Goal: Information Seeking & Learning: Compare options

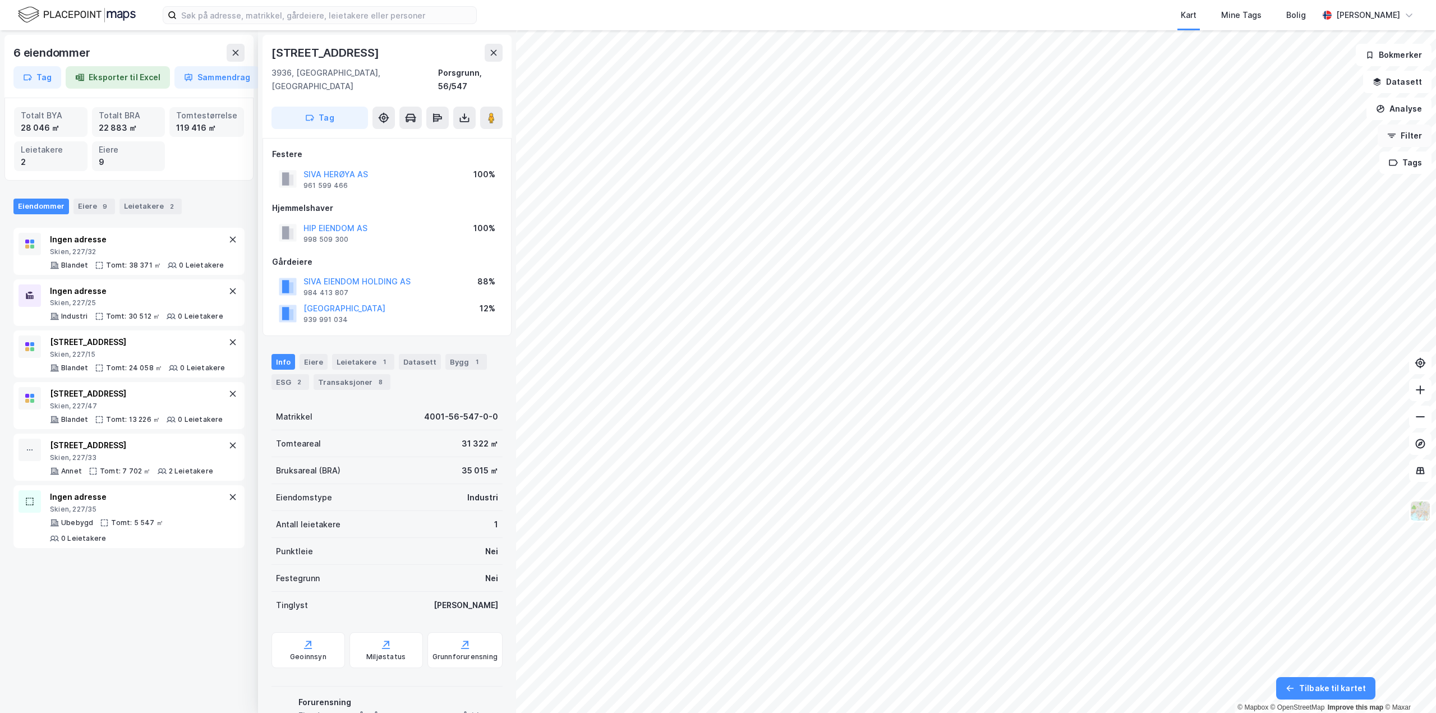
click at [1421, 143] on button "Filter" at bounding box center [1405, 136] width 54 height 22
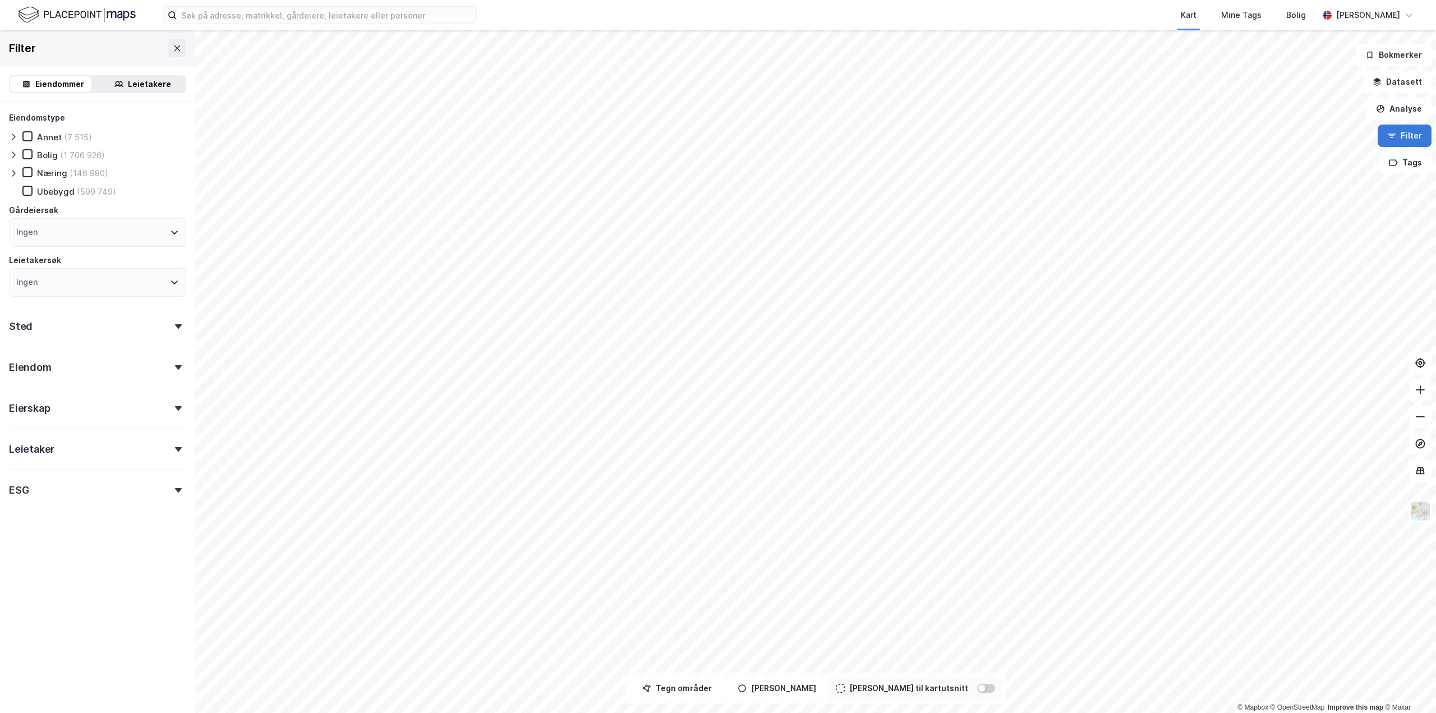
click at [1416, 143] on button "Filter" at bounding box center [1405, 136] width 54 height 22
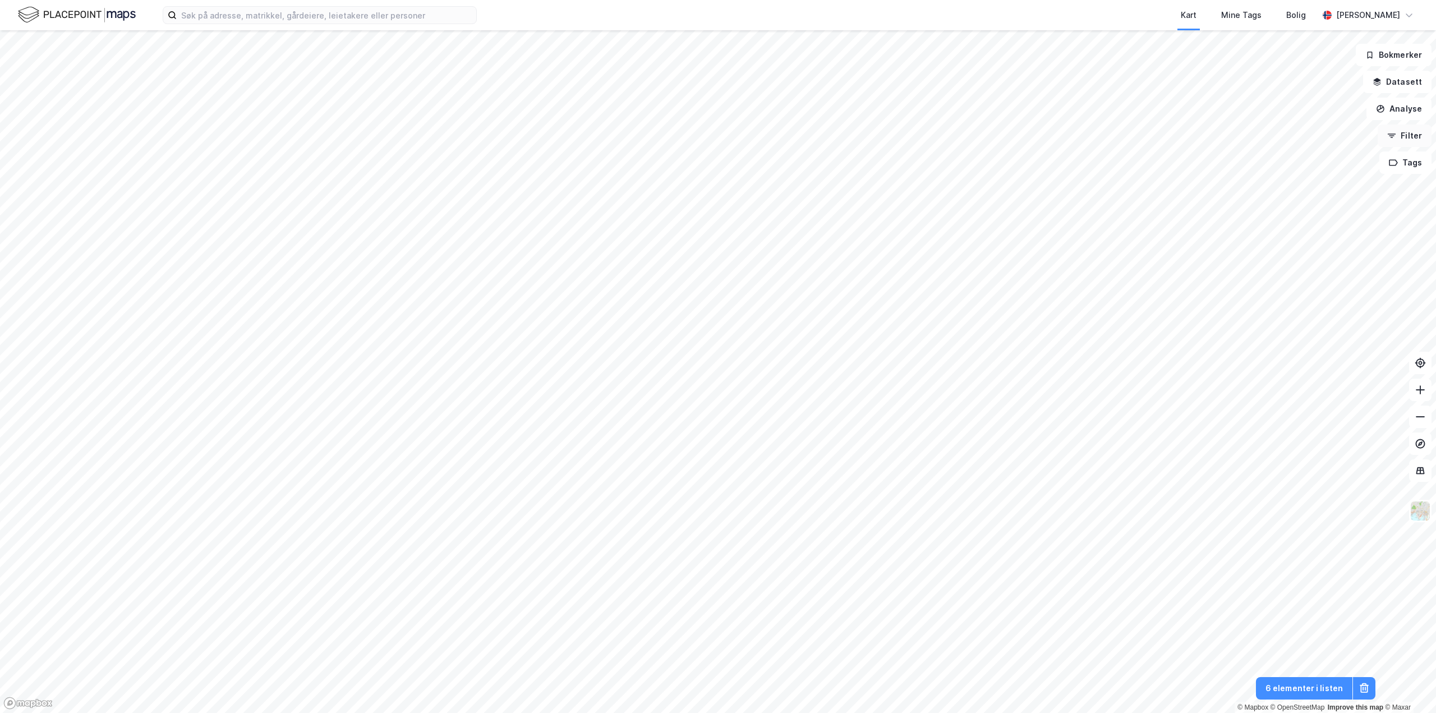
click at [1407, 129] on button "Filter" at bounding box center [1405, 136] width 54 height 22
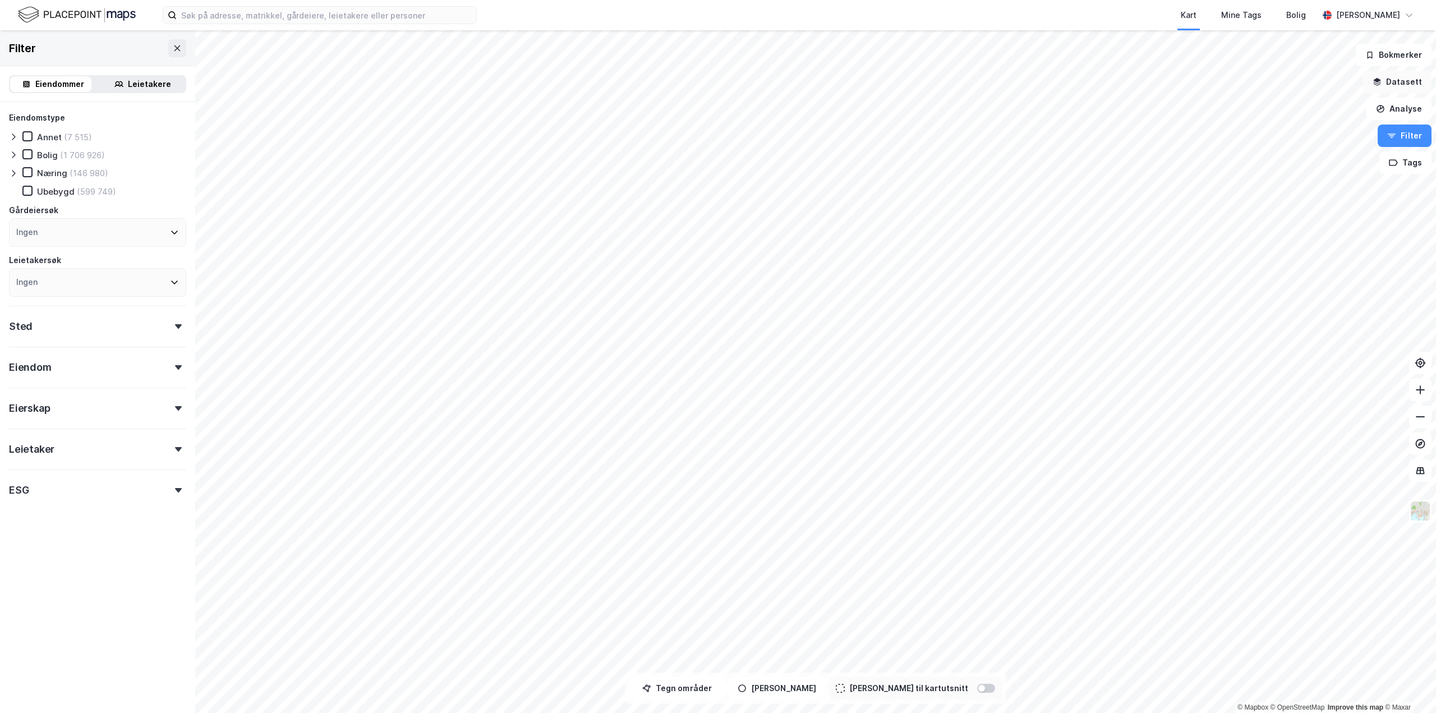
click at [1397, 85] on button "Datasett" at bounding box center [1398, 82] width 68 height 22
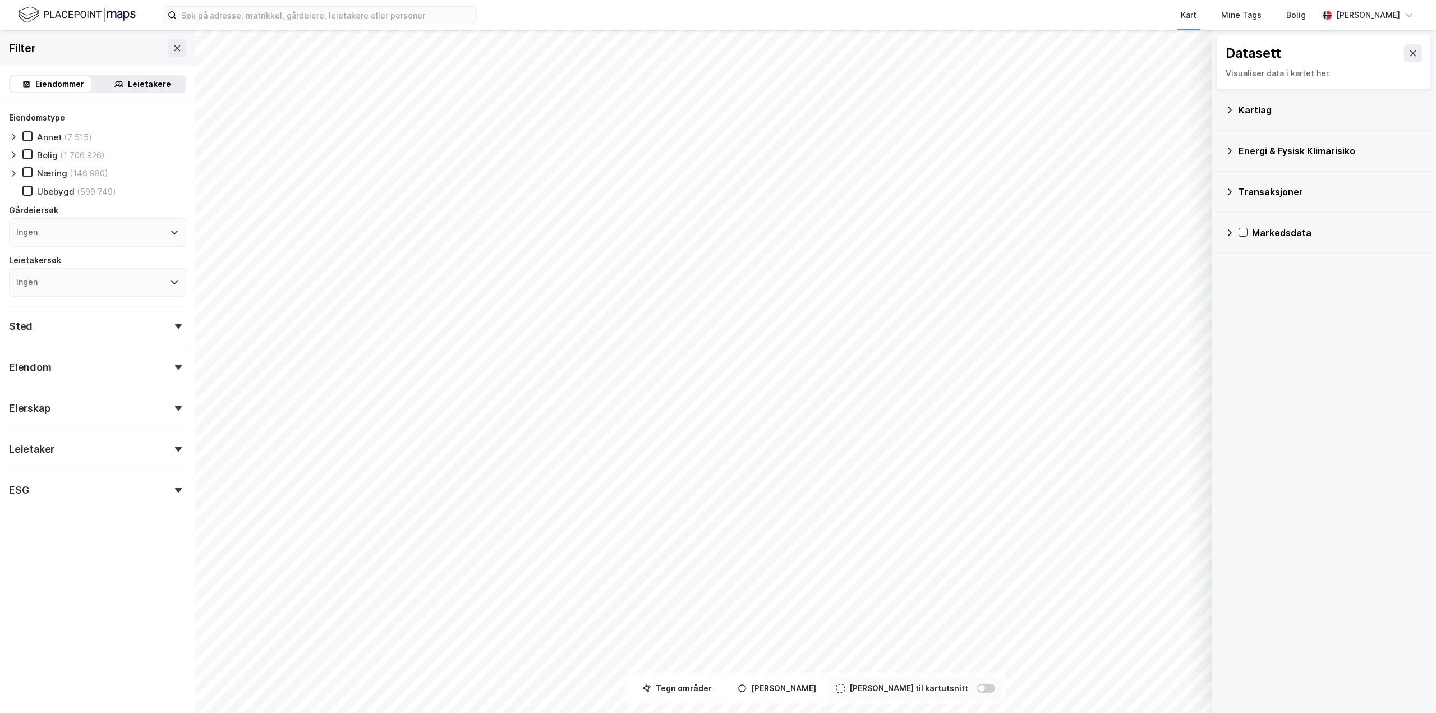
click at [1233, 107] on icon at bounding box center [1229, 109] width 9 height 9
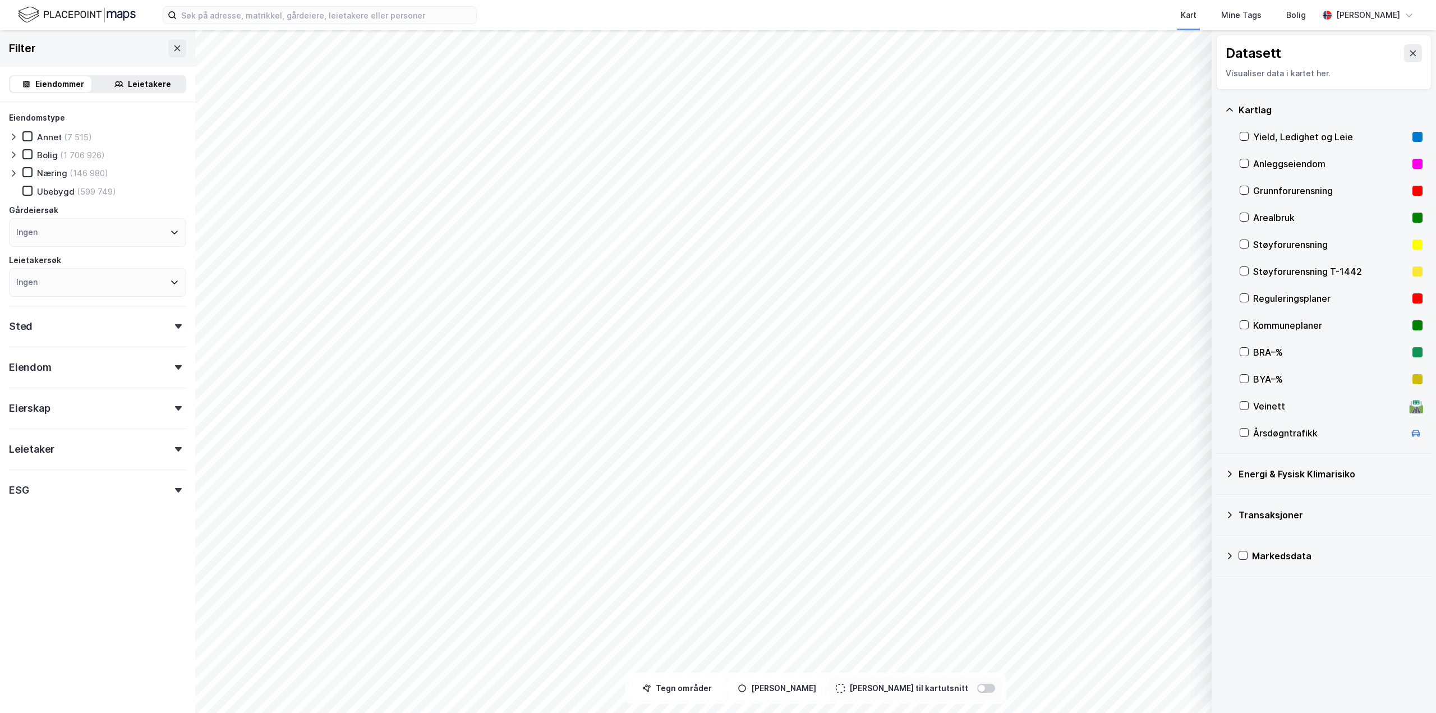
click at [1245, 185] on div "Grunnforurensning" at bounding box center [1331, 190] width 183 height 27
click at [1197, 657] on button at bounding box center [1192, 650] width 18 height 18
click at [1141, 646] on button "Lukk" at bounding box center [1123, 650] width 155 height 18
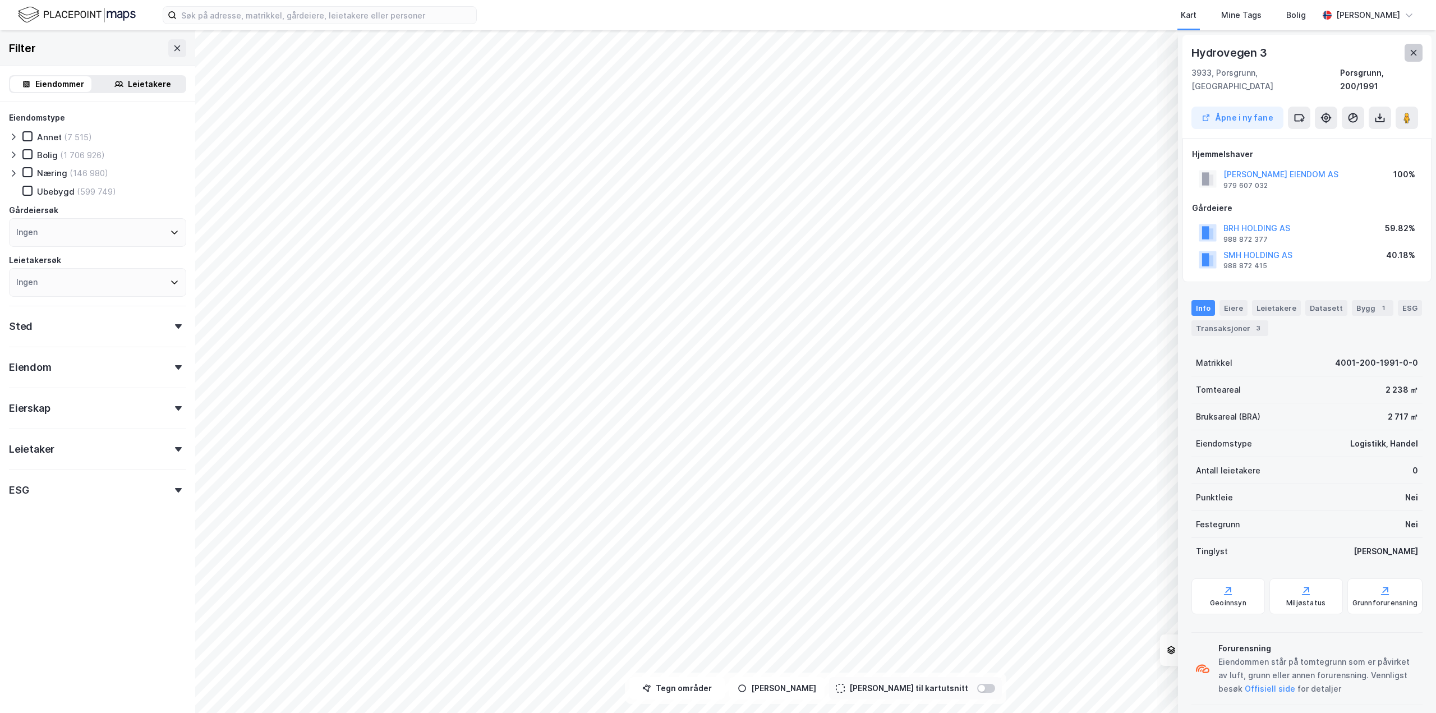
click at [1413, 47] on button at bounding box center [1414, 53] width 18 height 18
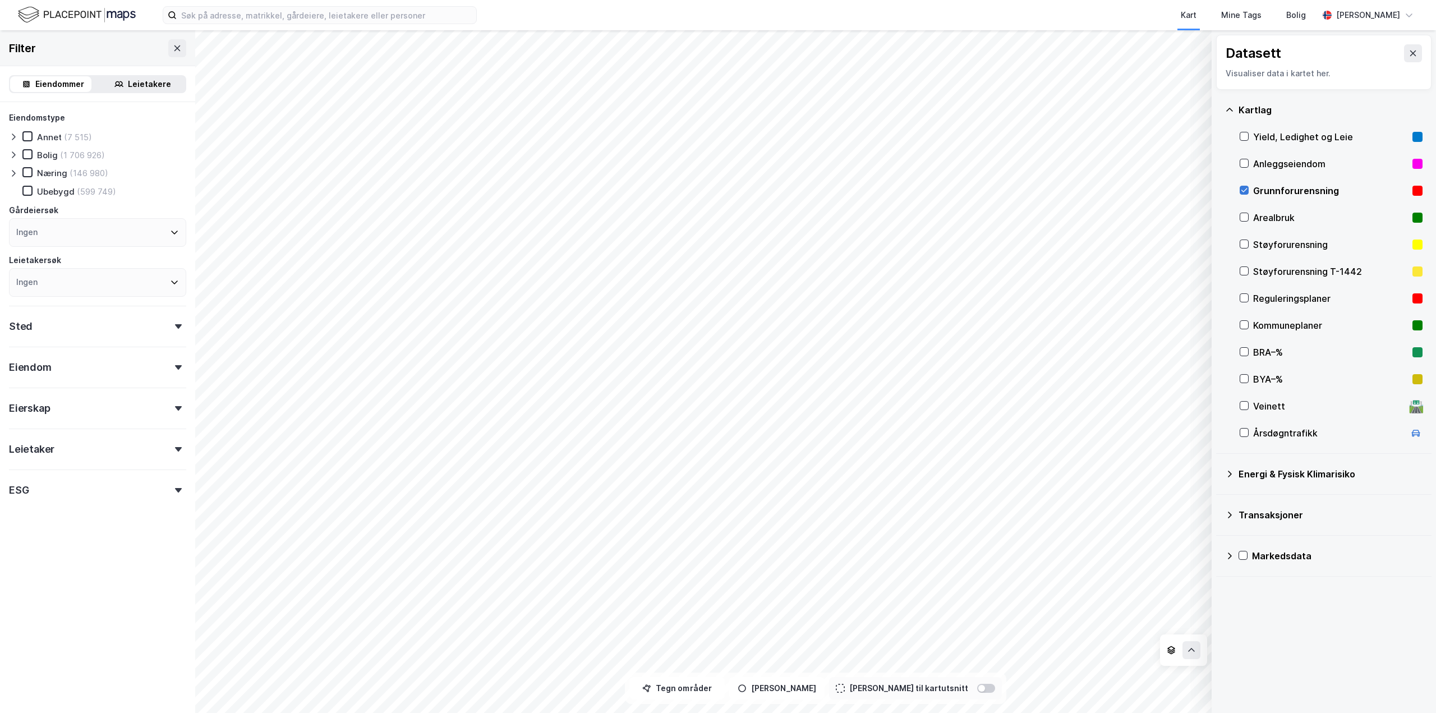
click at [1248, 192] on div at bounding box center [1244, 190] width 9 height 9
click at [1228, 478] on icon at bounding box center [1229, 474] width 9 height 9
click at [1256, 634] on icon at bounding box center [1258, 631] width 8 height 8
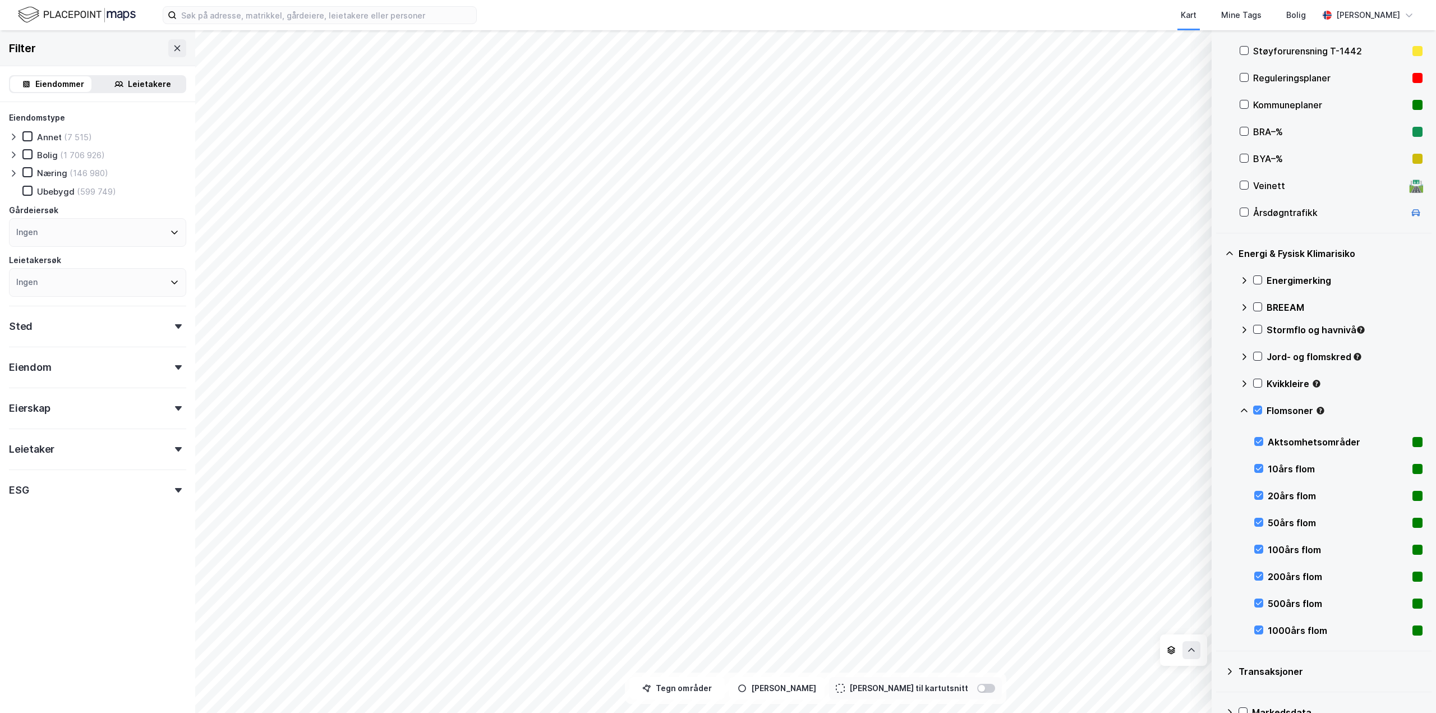
scroll to position [245, 0]
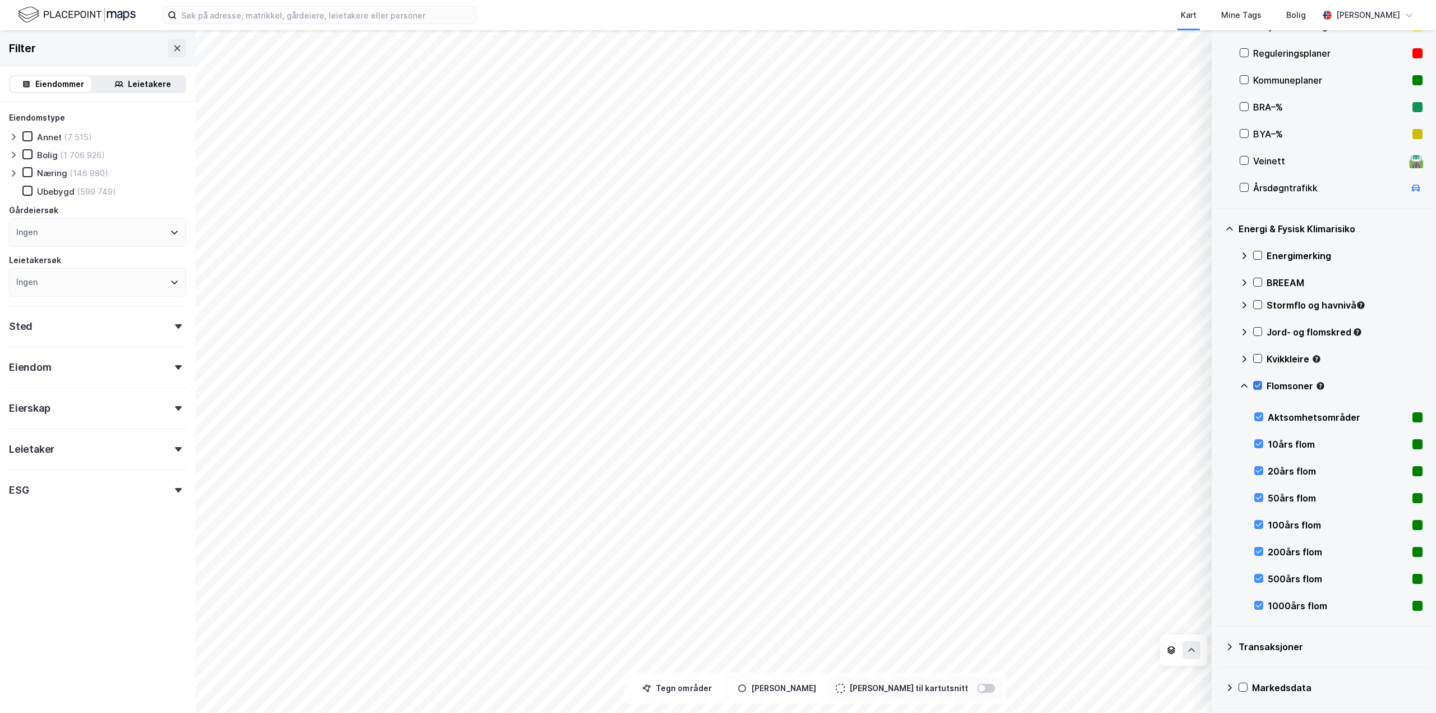
click at [1261, 389] on icon at bounding box center [1258, 386] width 8 height 8
click at [1262, 438] on div "10års flom" at bounding box center [1339, 444] width 168 height 27
click at [1256, 440] on icon at bounding box center [1259, 444] width 8 height 8
click at [1263, 474] on div at bounding box center [1259, 470] width 9 height 9
click at [1255, 471] on div at bounding box center [1259, 470] width 9 height 9
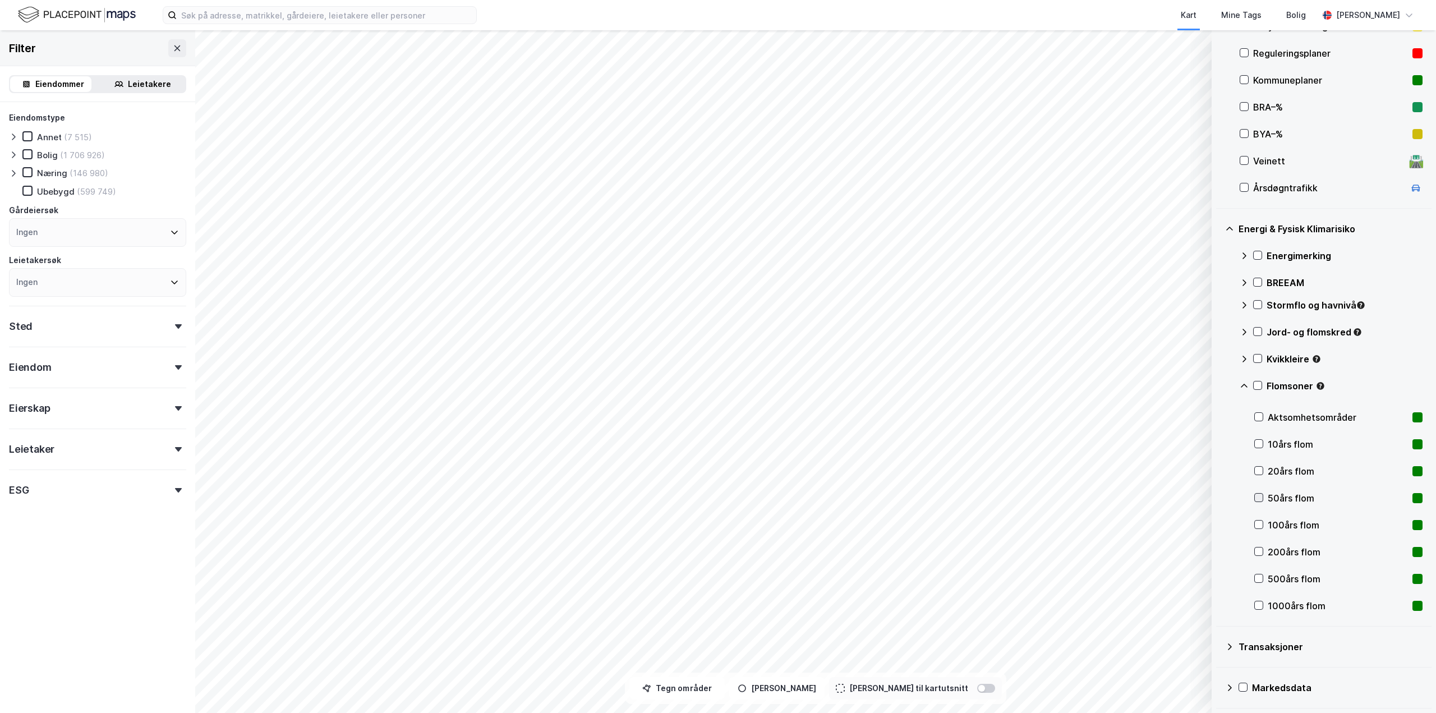
click at [1261, 494] on icon at bounding box center [1259, 498] width 8 height 8
click at [1258, 494] on icon at bounding box center [1259, 498] width 8 height 8
click at [1254, 523] on div "Energimerking BREEAM Stormflo og havnivå Jord- og flomskred Kvikkleire Flomsone…" at bounding box center [1331, 430] width 183 height 377
click at [1257, 523] on icon at bounding box center [1259, 525] width 8 height 8
click at [1260, 525] on icon at bounding box center [1259, 525] width 6 height 4
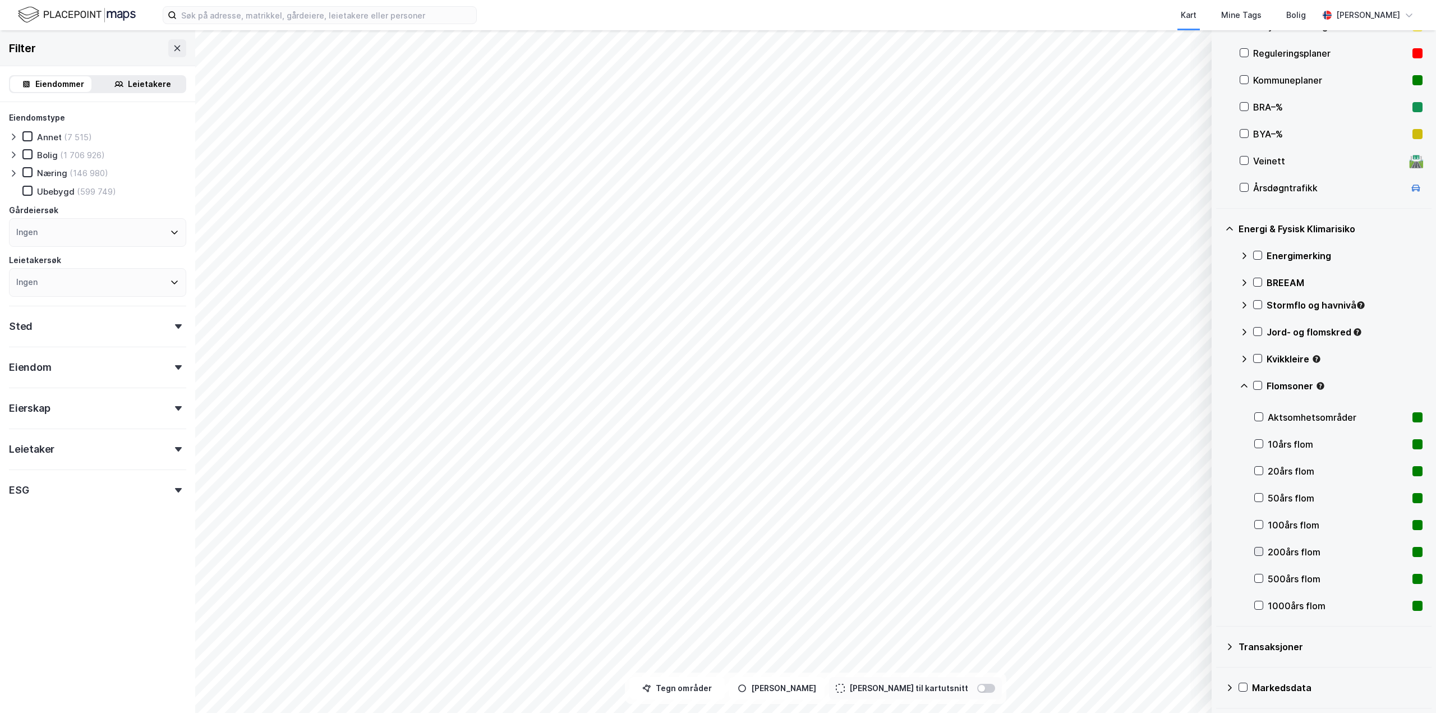
click at [1260, 550] on icon at bounding box center [1259, 552] width 8 height 8
click at [1263, 554] on div at bounding box center [1259, 551] width 9 height 9
click at [1260, 576] on icon at bounding box center [1259, 579] width 8 height 8
click at [1265, 416] on div "Aktsomhetsområder" at bounding box center [1339, 417] width 168 height 27
click at [1259, 580] on icon at bounding box center [1259, 579] width 6 height 4
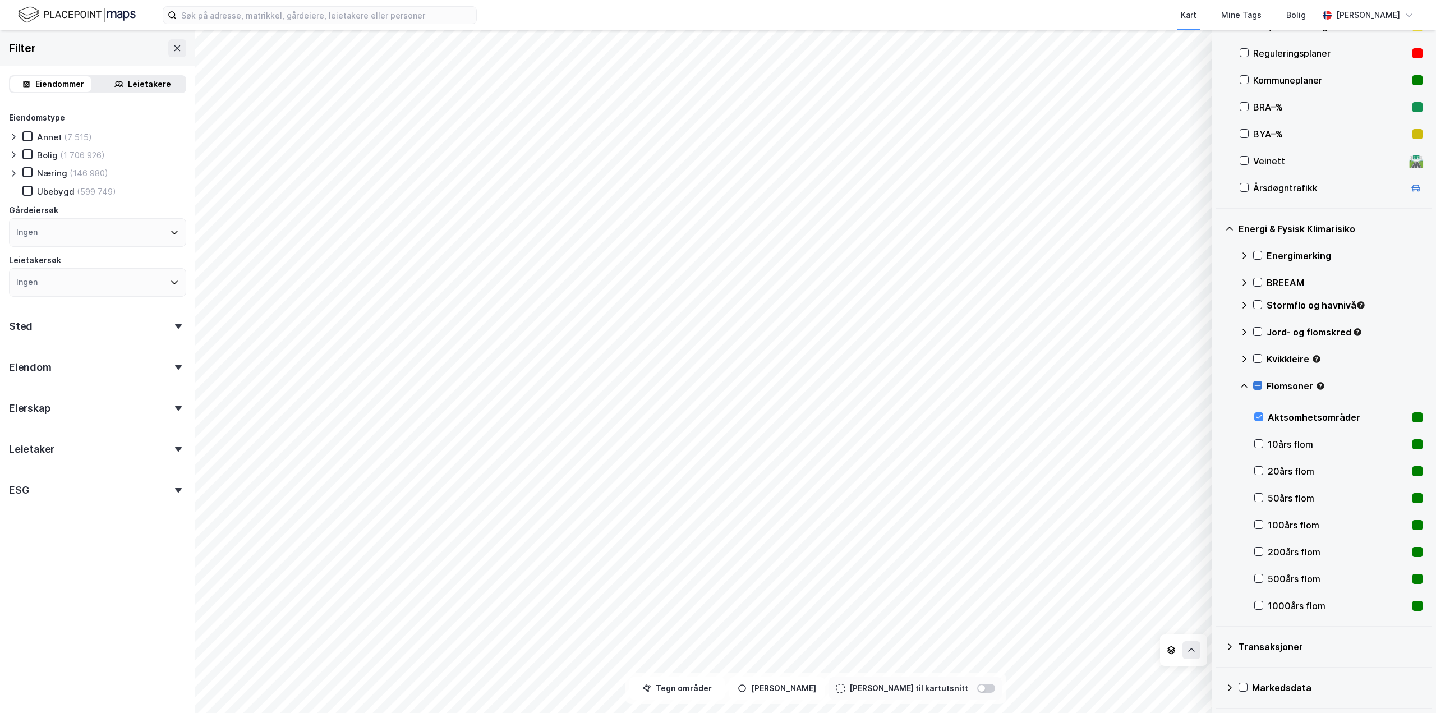
click at [1256, 384] on icon at bounding box center [1258, 386] width 8 height 8
click at [1261, 383] on icon at bounding box center [1258, 386] width 8 height 8
click at [1287, 412] on div "Aktsomhetsområder" at bounding box center [1338, 417] width 140 height 13
click at [1258, 416] on icon at bounding box center [1259, 417] width 8 height 8
click at [1245, 357] on icon at bounding box center [1245, 359] width 4 height 7
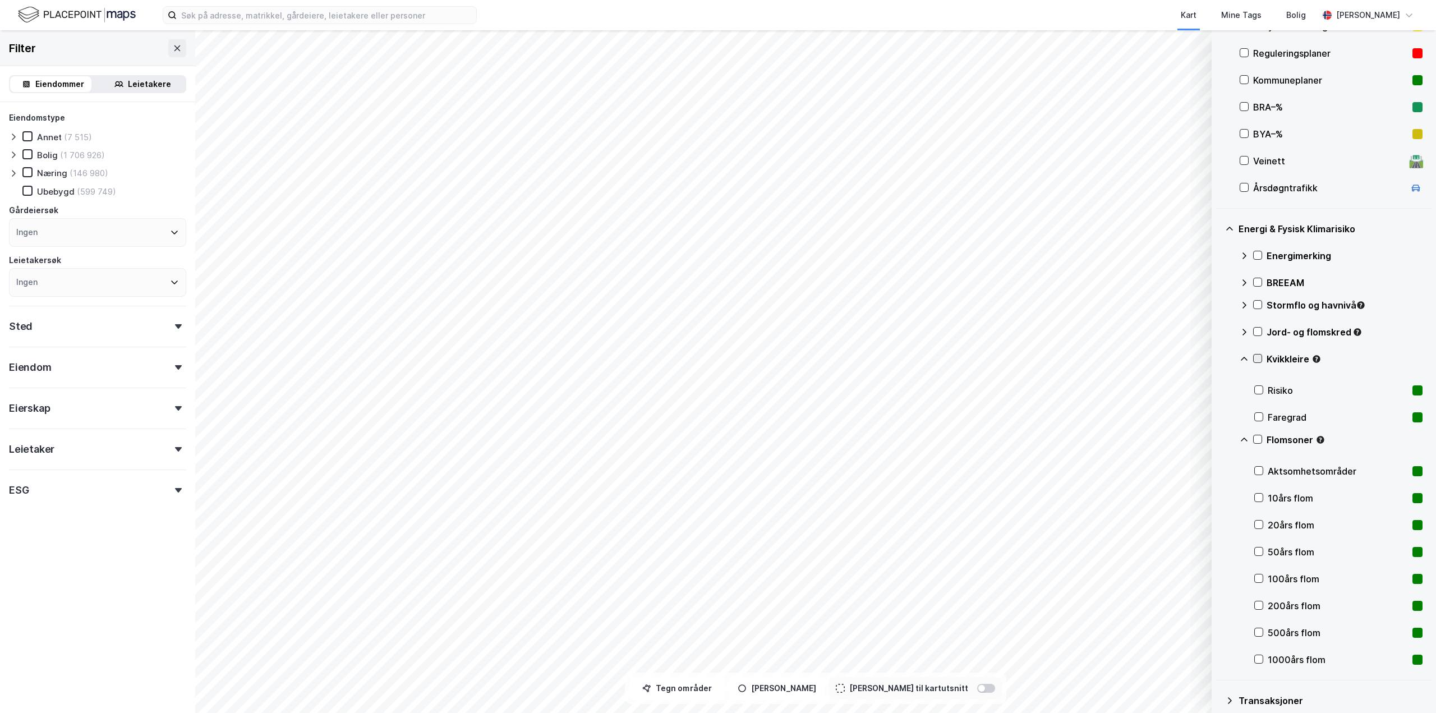
click at [1257, 357] on icon at bounding box center [1258, 359] width 8 height 8
click at [1258, 357] on icon at bounding box center [1258, 359] width 8 height 8
click at [1243, 332] on icon at bounding box center [1244, 332] width 9 height 9
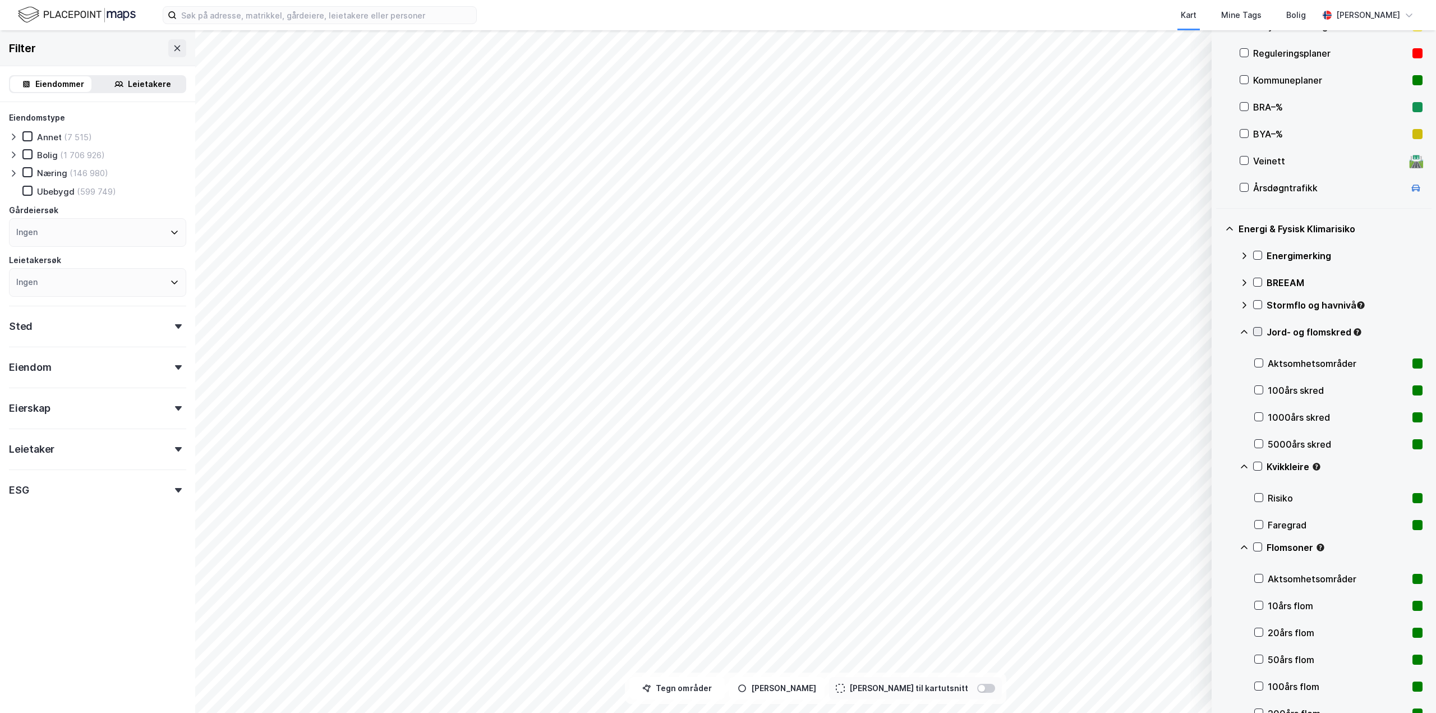
click at [1259, 331] on icon at bounding box center [1258, 332] width 8 height 8
click at [1259, 333] on icon at bounding box center [1258, 332] width 8 height 8
click at [1247, 306] on icon at bounding box center [1244, 305] width 9 height 9
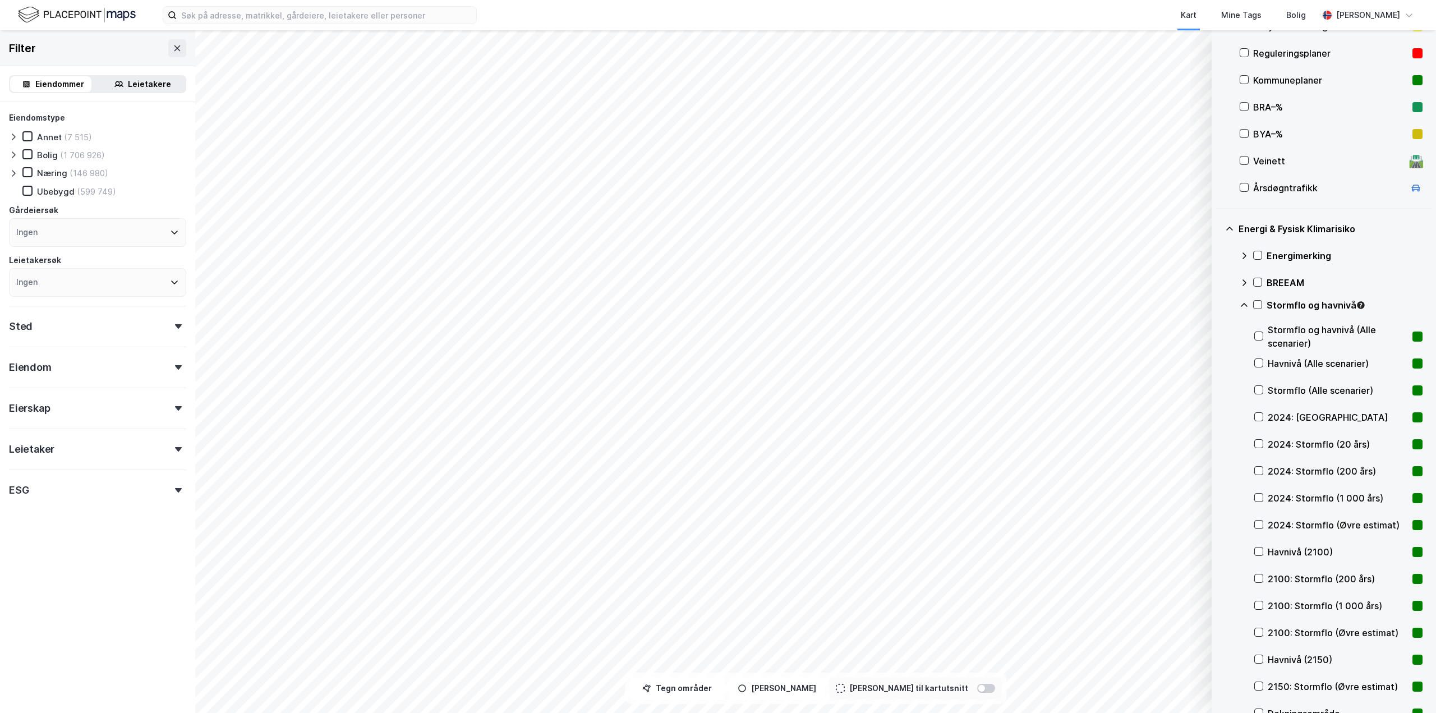
click at [1248, 282] on icon at bounding box center [1244, 282] width 9 height 9
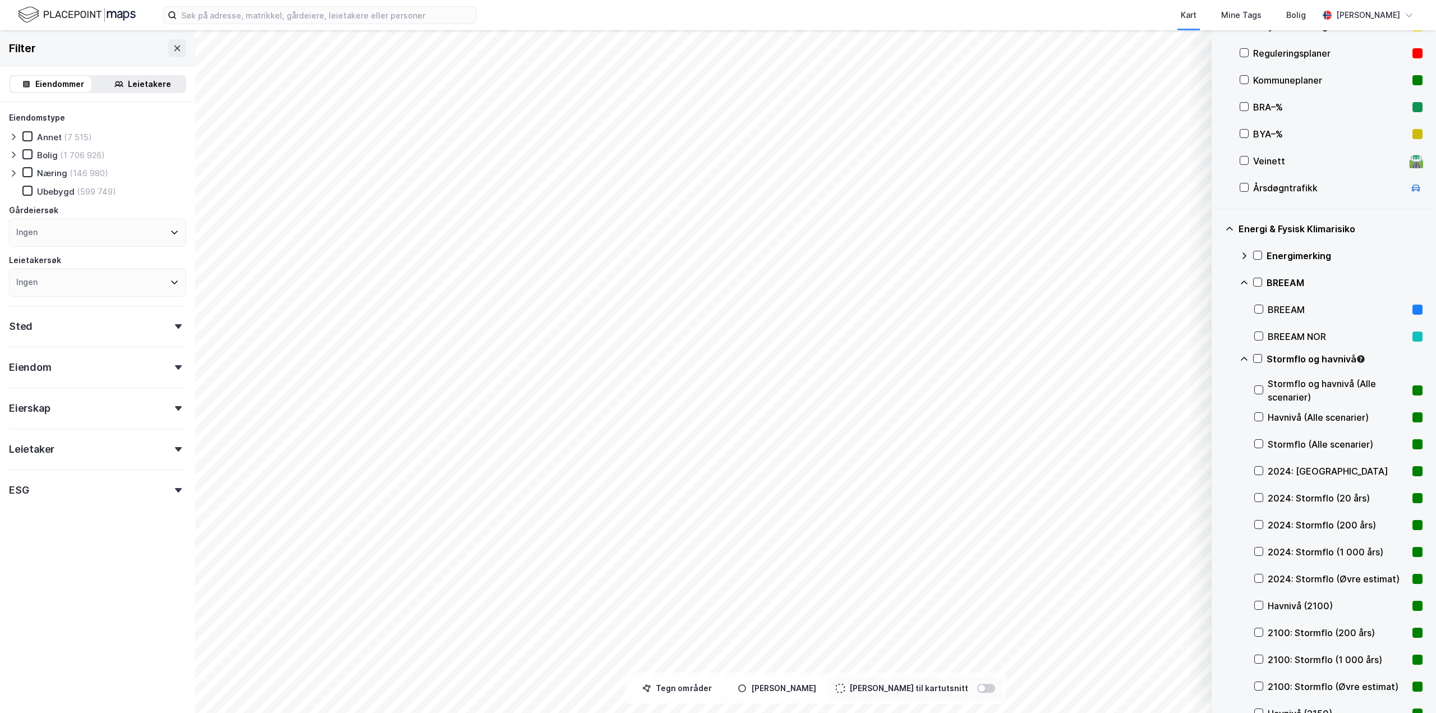
click at [1245, 255] on icon at bounding box center [1244, 255] width 9 height 9
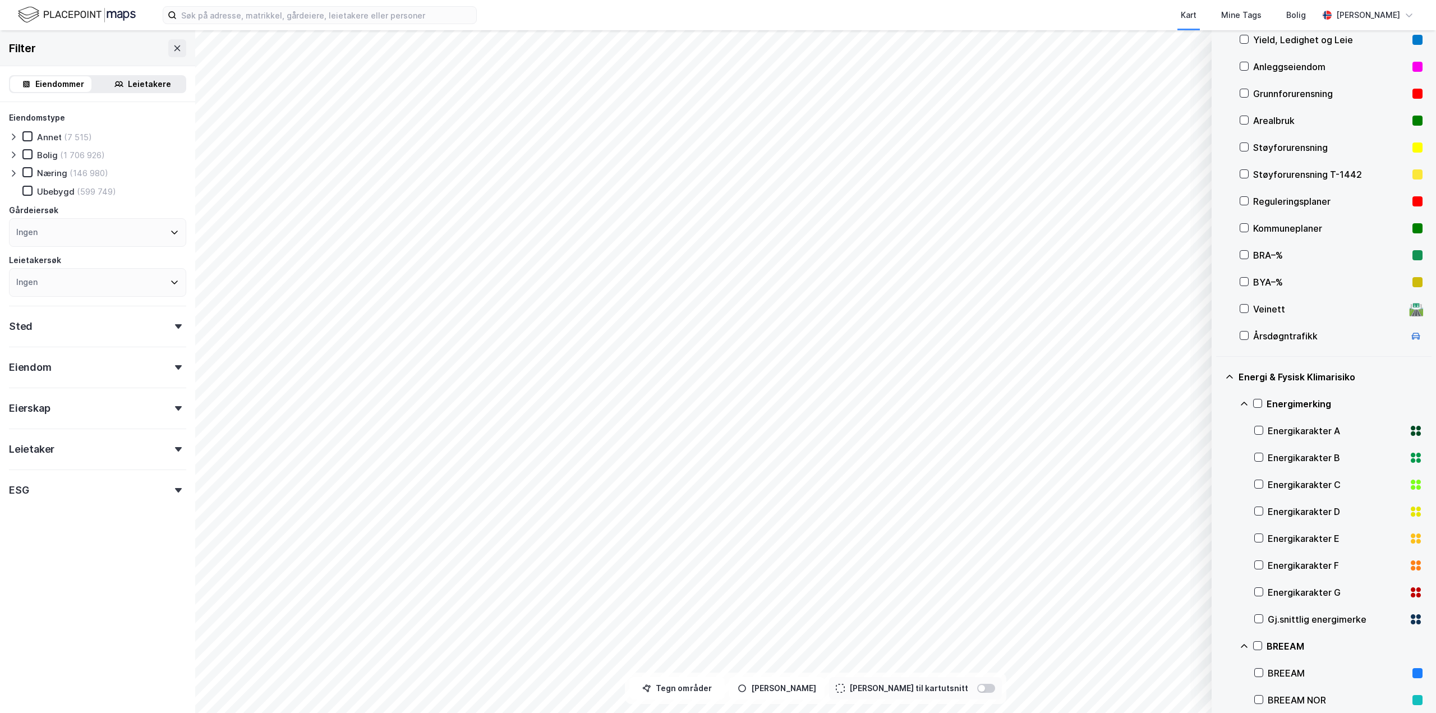
scroll to position [77, 0]
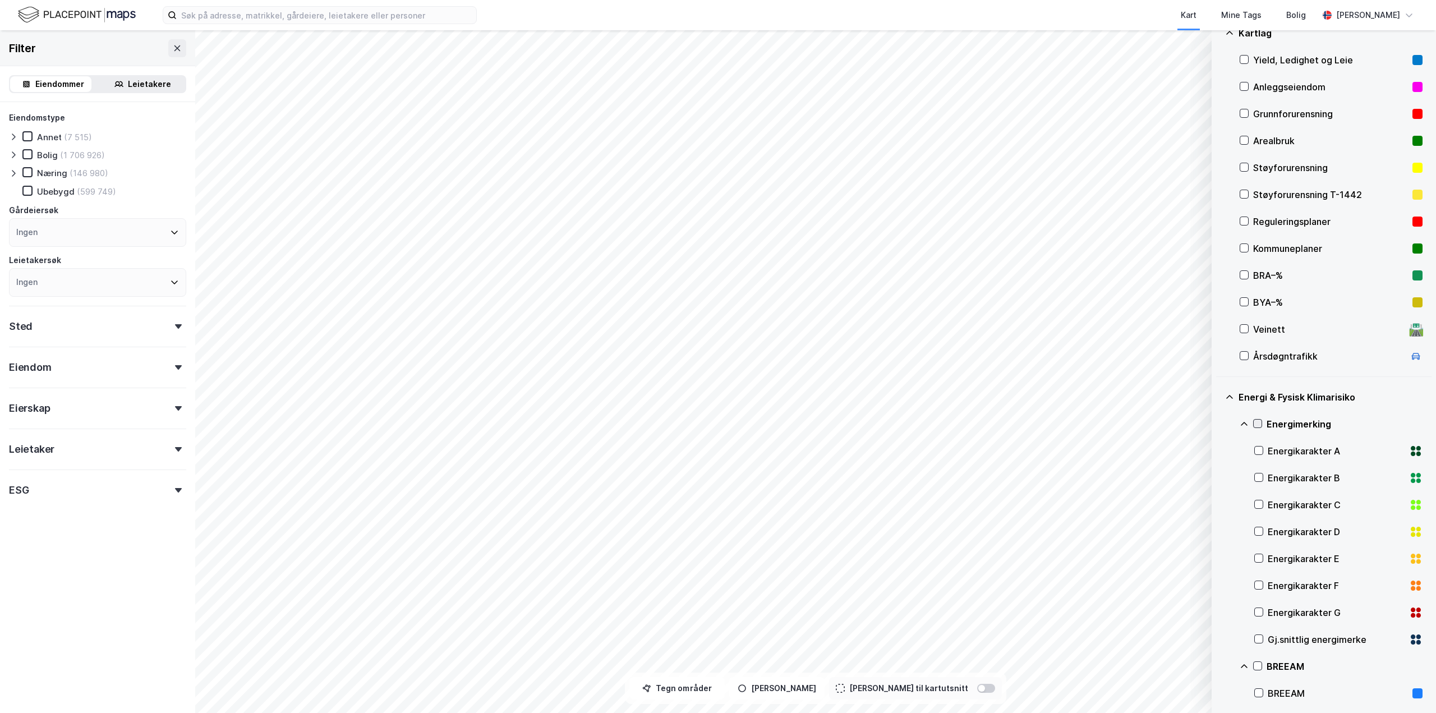
click at [1257, 424] on icon at bounding box center [1258, 424] width 8 height 8
click at [1259, 425] on icon at bounding box center [1258, 424] width 8 height 8
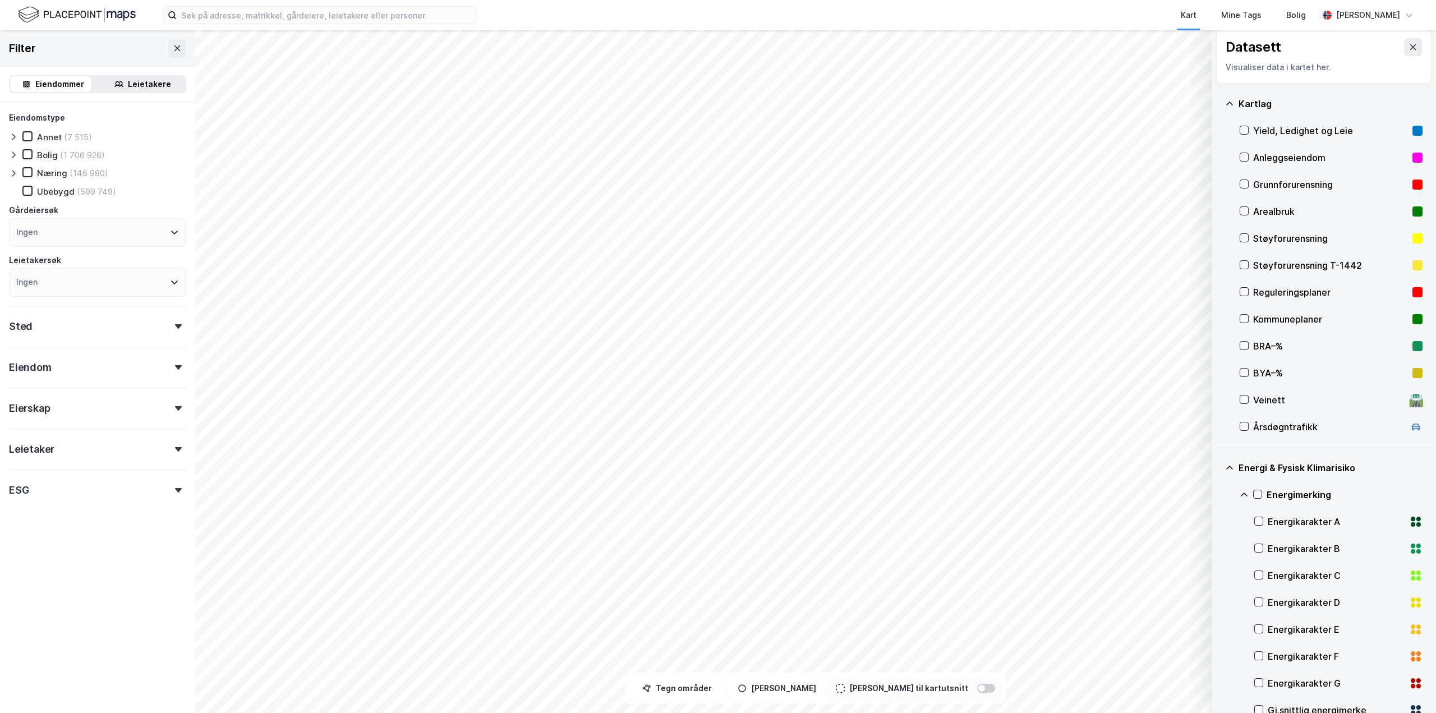
scroll to position [0, 0]
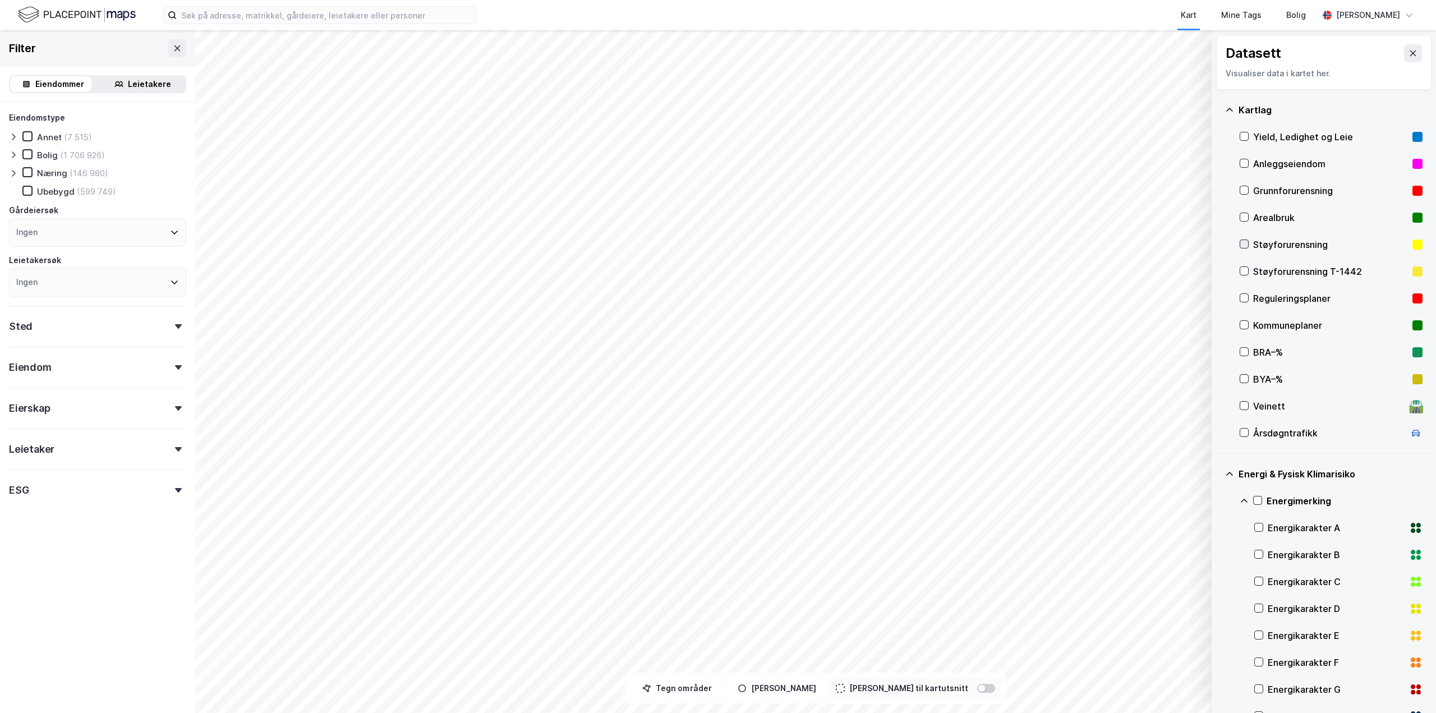
click at [1248, 243] on div at bounding box center [1244, 244] width 9 height 9
click at [1248, 273] on div at bounding box center [1244, 271] width 9 height 9
click at [1245, 274] on icon at bounding box center [1245, 271] width 8 height 8
click at [1246, 242] on icon at bounding box center [1245, 244] width 8 height 8
click at [1246, 219] on icon at bounding box center [1245, 217] width 8 height 8
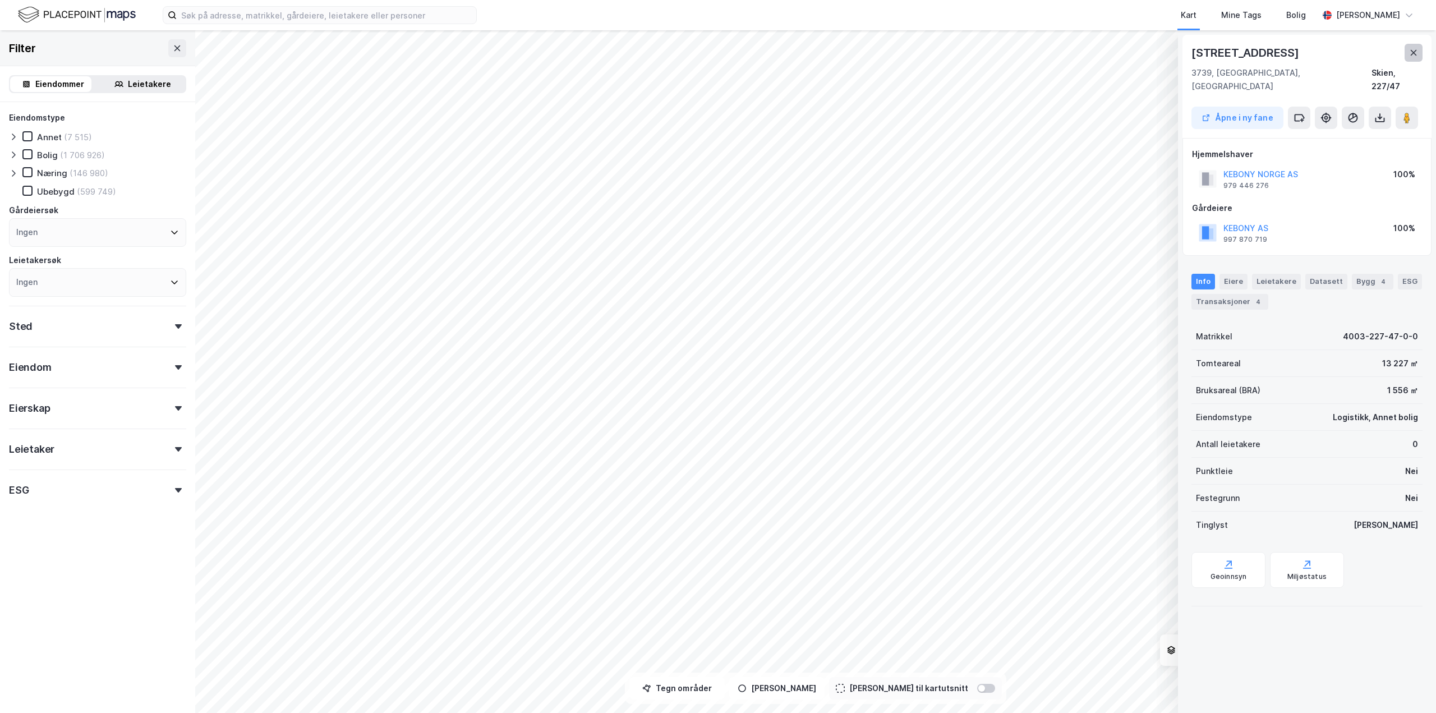
click at [1416, 57] on button at bounding box center [1414, 53] width 18 height 18
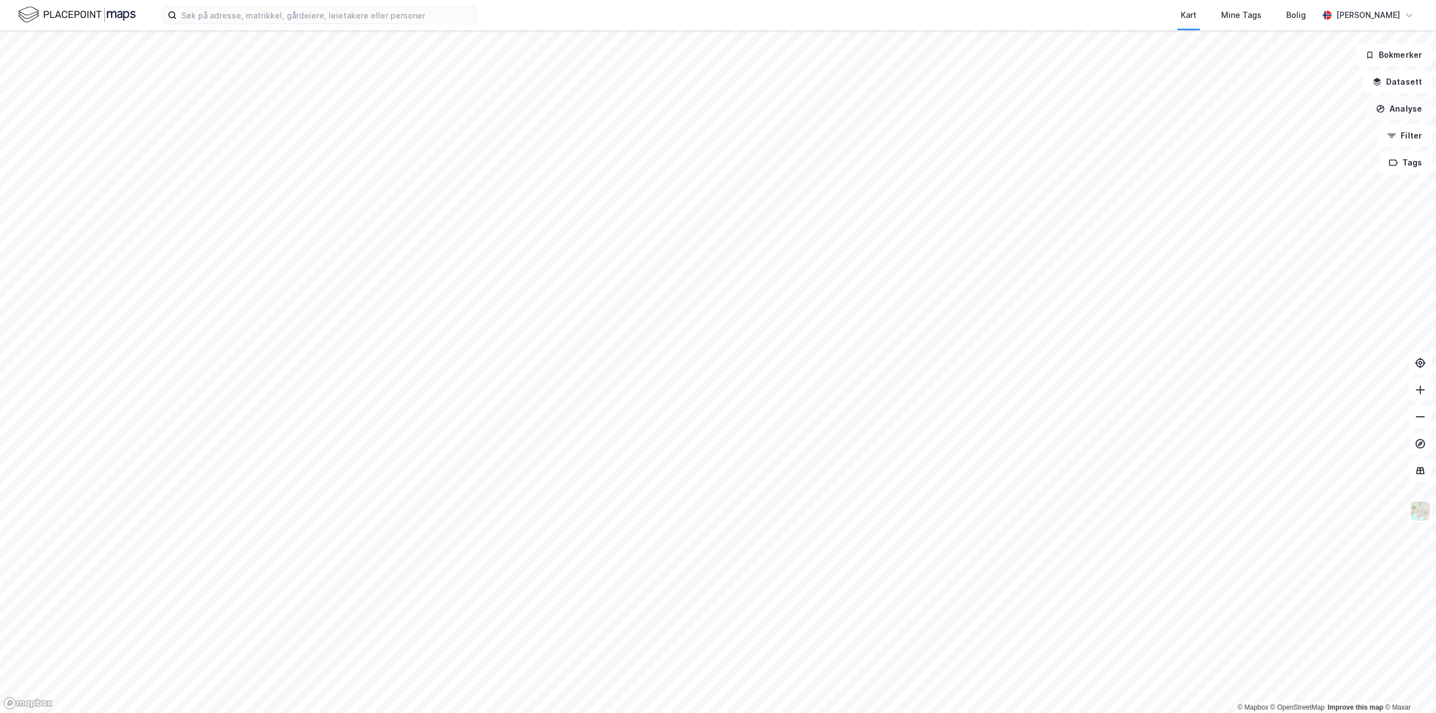
click at [1404, 111] on button "Analyse" at bounding box center [1399, 109] width 65 height 22
click at [1296, 159] on div "Tegn sirkel" at bounding box center [1302, 156] width 98 height 10
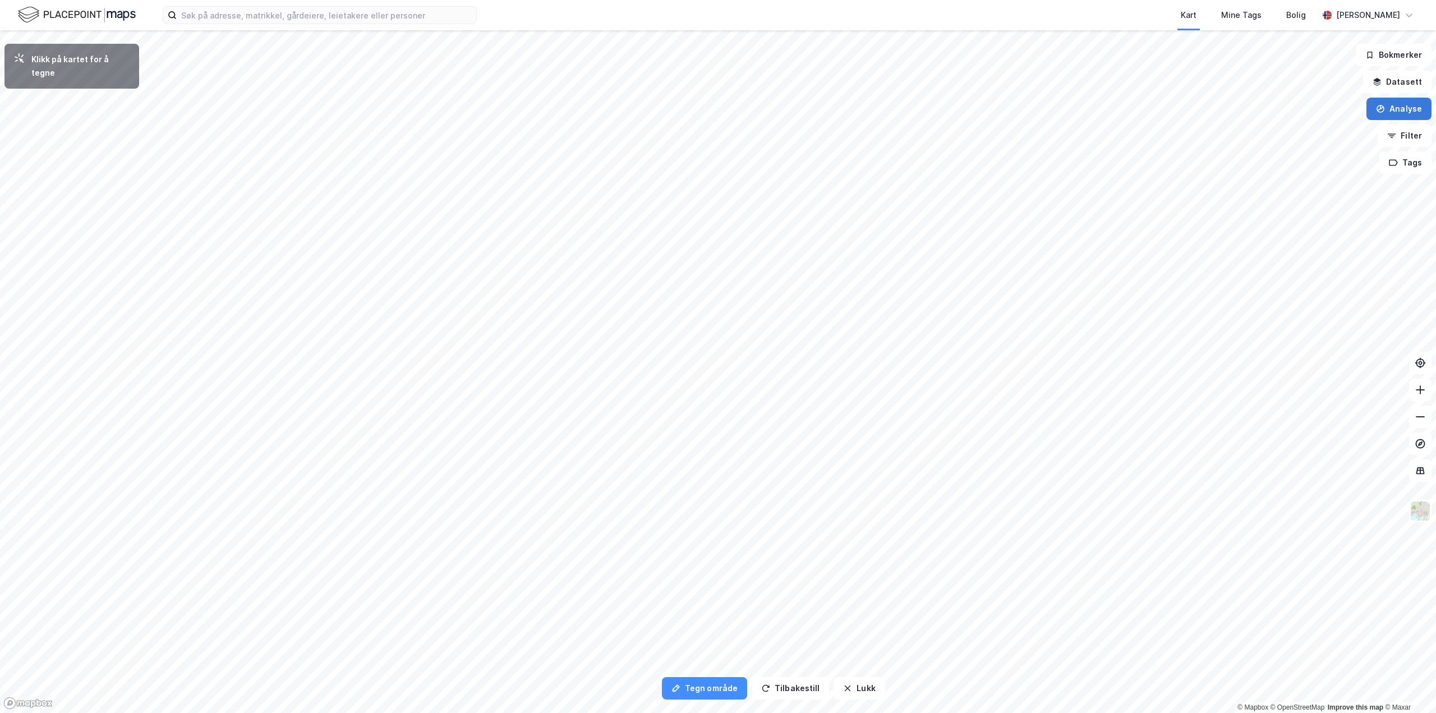
click at [1407, 108] on button "Analyse" at bounding box center [1399, 109] width 65 height 22
click at [1278, 137] on div "Tegn område" at bounding box center [1295, 132] width 129 height 19
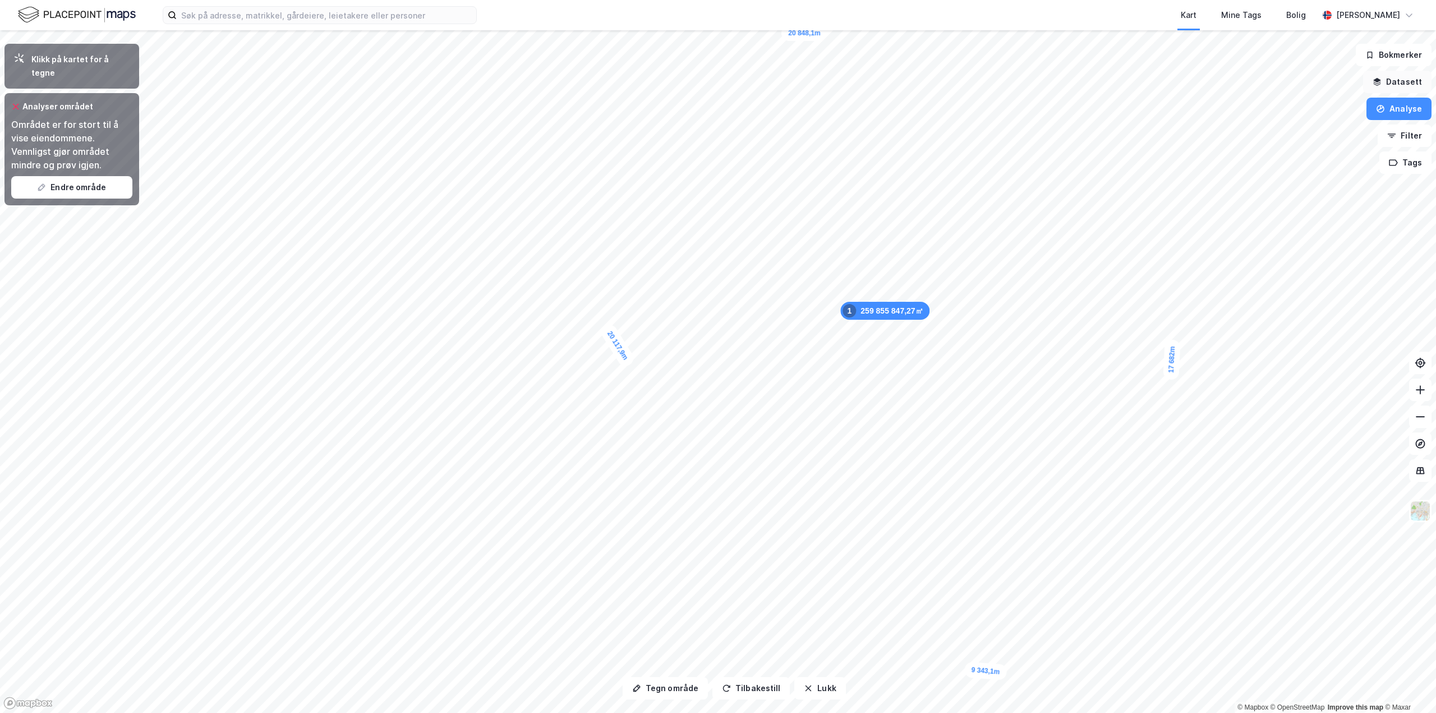
click at [1399, 82] on button "Datasett" at bounding box center [1398, 82] width 68 height 22
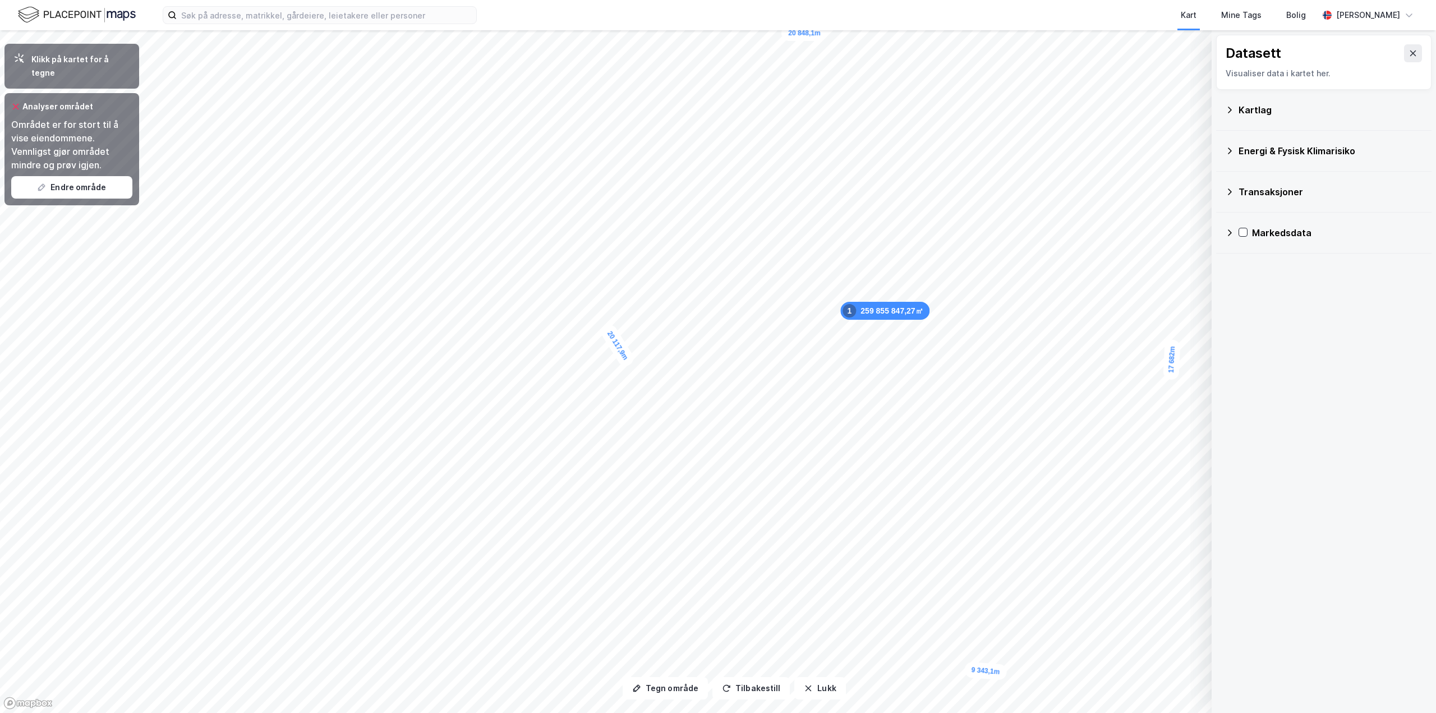
click at [1416, 51] on div "Datasett Visualiser data i kartet her." at bounding box center [1324, 62] width 215 height 55
click at [1410, 54] on button at bounding box center [1413, 53] width 18 height 18
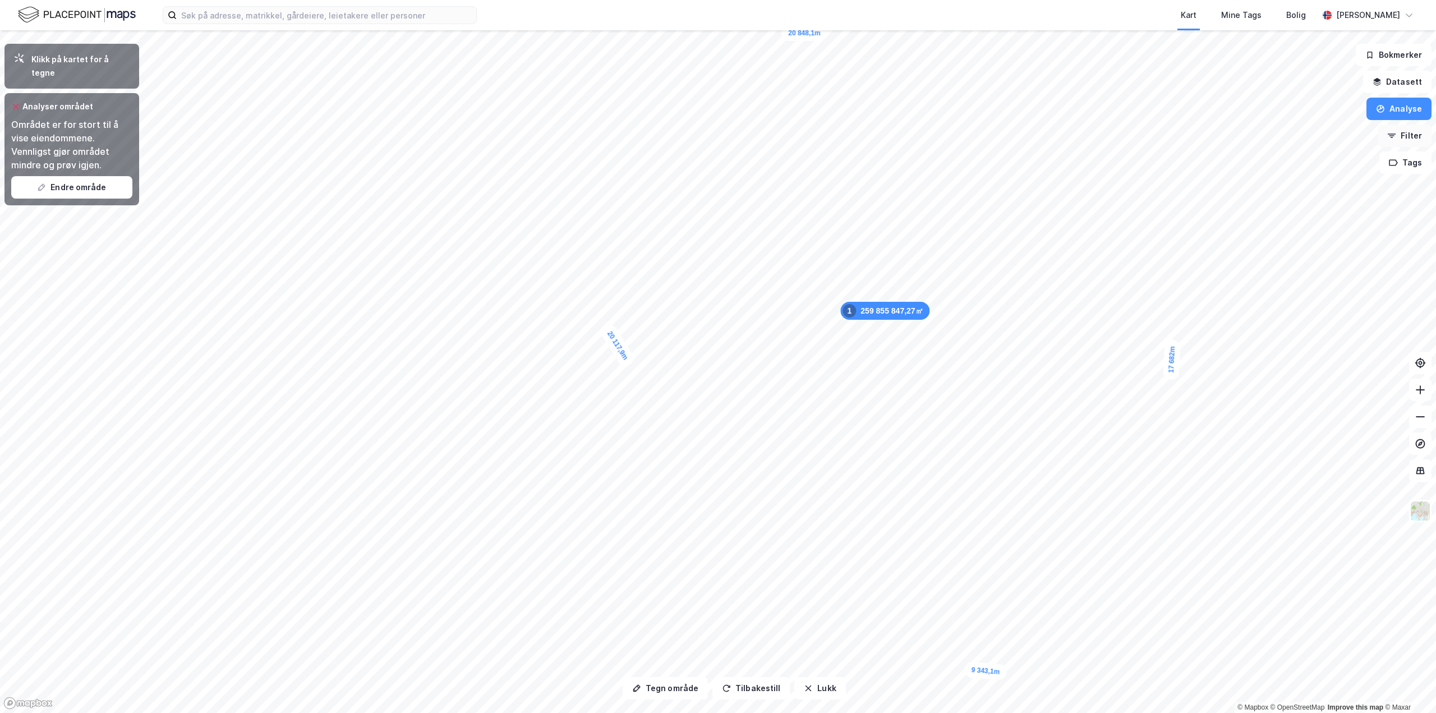
click at [1416, 132] on button "Filter" at bounding box center [1405, 136] width 54 height 22
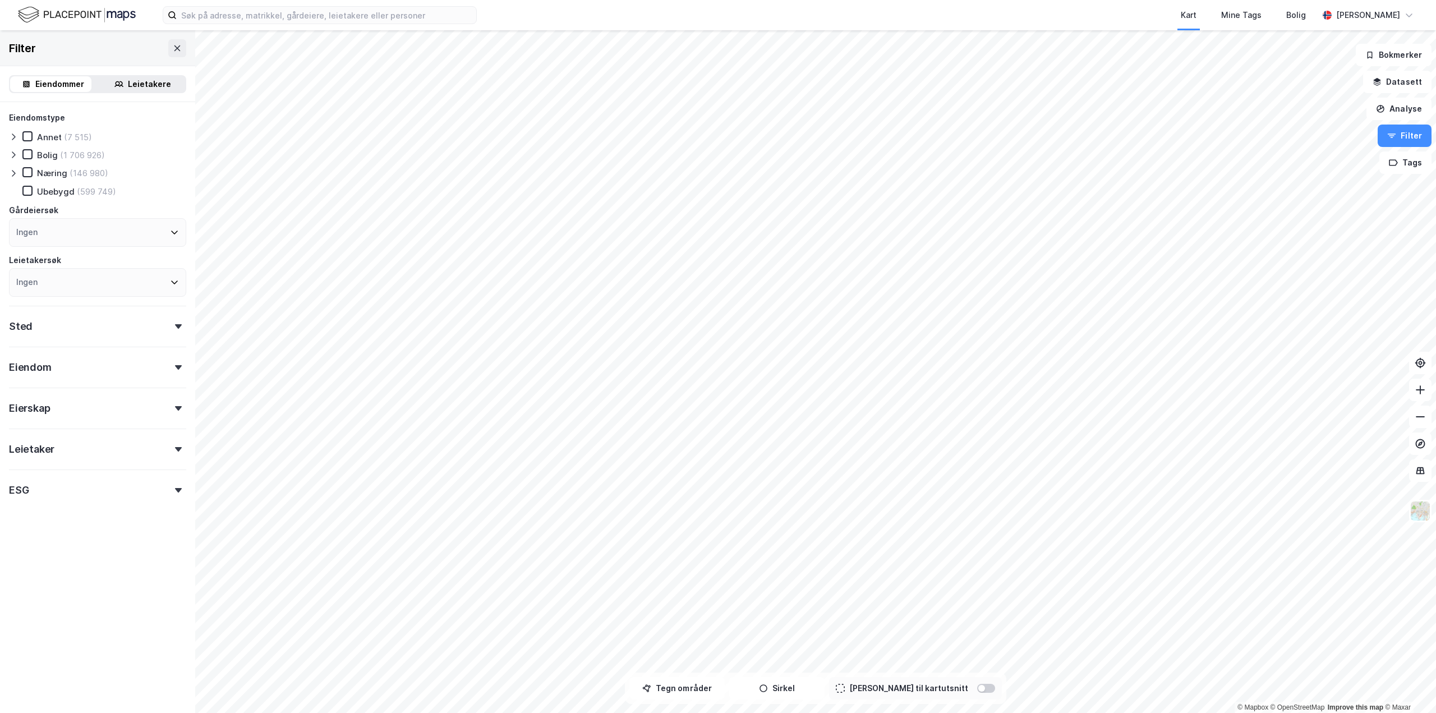
click at [15, 171] on icon at bounding box center [13, 173] width 9 height 9
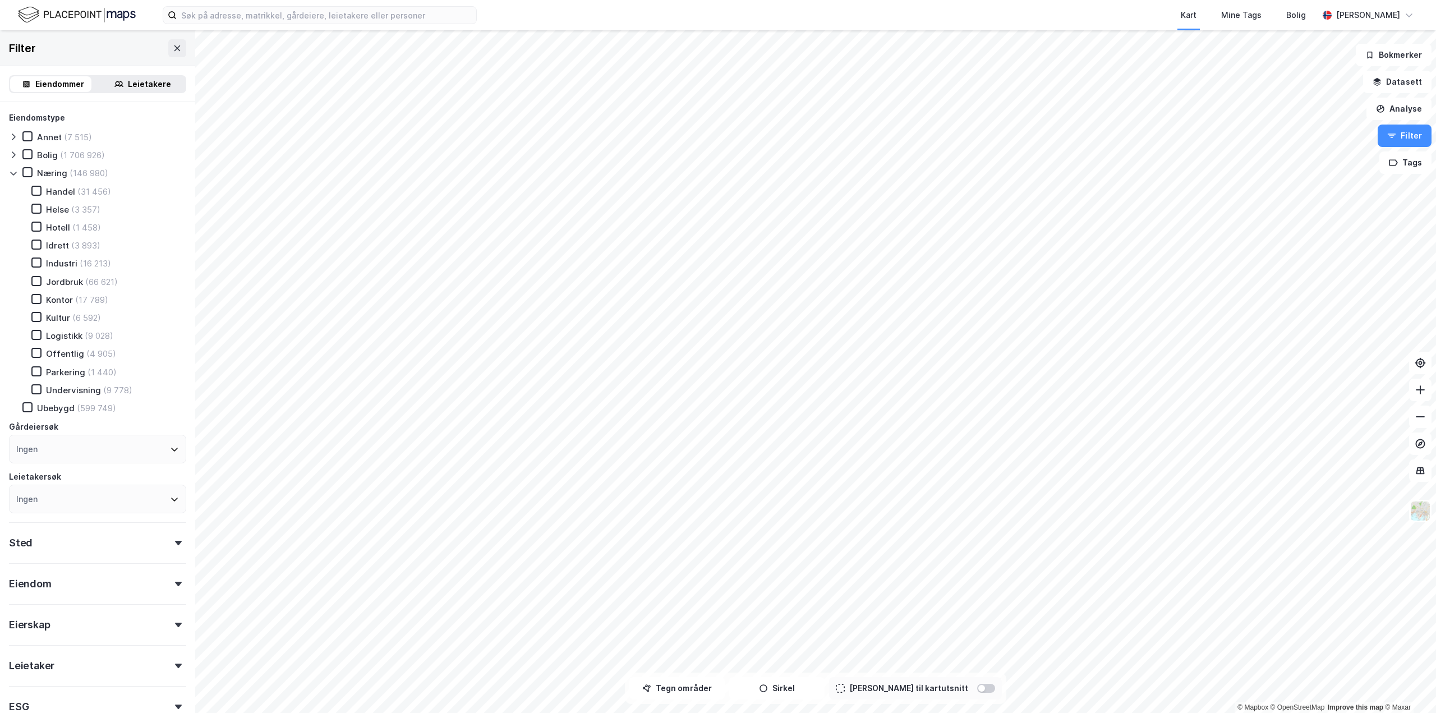
drag, startPoint x: 34, startPoint y: 189, endPoint x: 71, endPoint y: 237, distance: 60.4
click at [34, 189] on icon at bounding box center [37, 191] width 8 height 8
click at [36, 265] on icon at bounding box center [37, 263] width 8 height 8
click at [36, 338] on icon at bounding box center [37, 335] width 8 height 8
click at [36, 349] on icon at bounding box center [37, 353] width 8 height 8
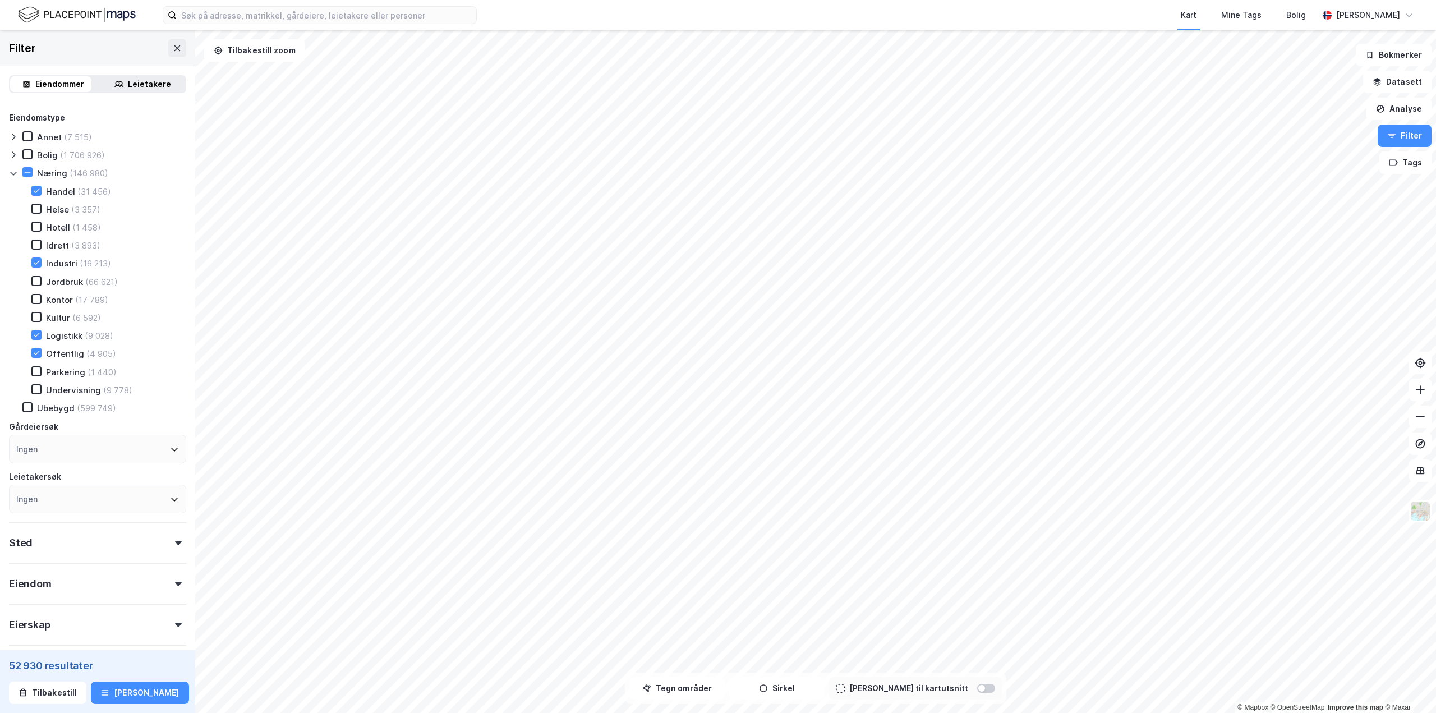
click at [137, 84] on div "Leietakere" at bounding box center [149, 83] width 43 height 13
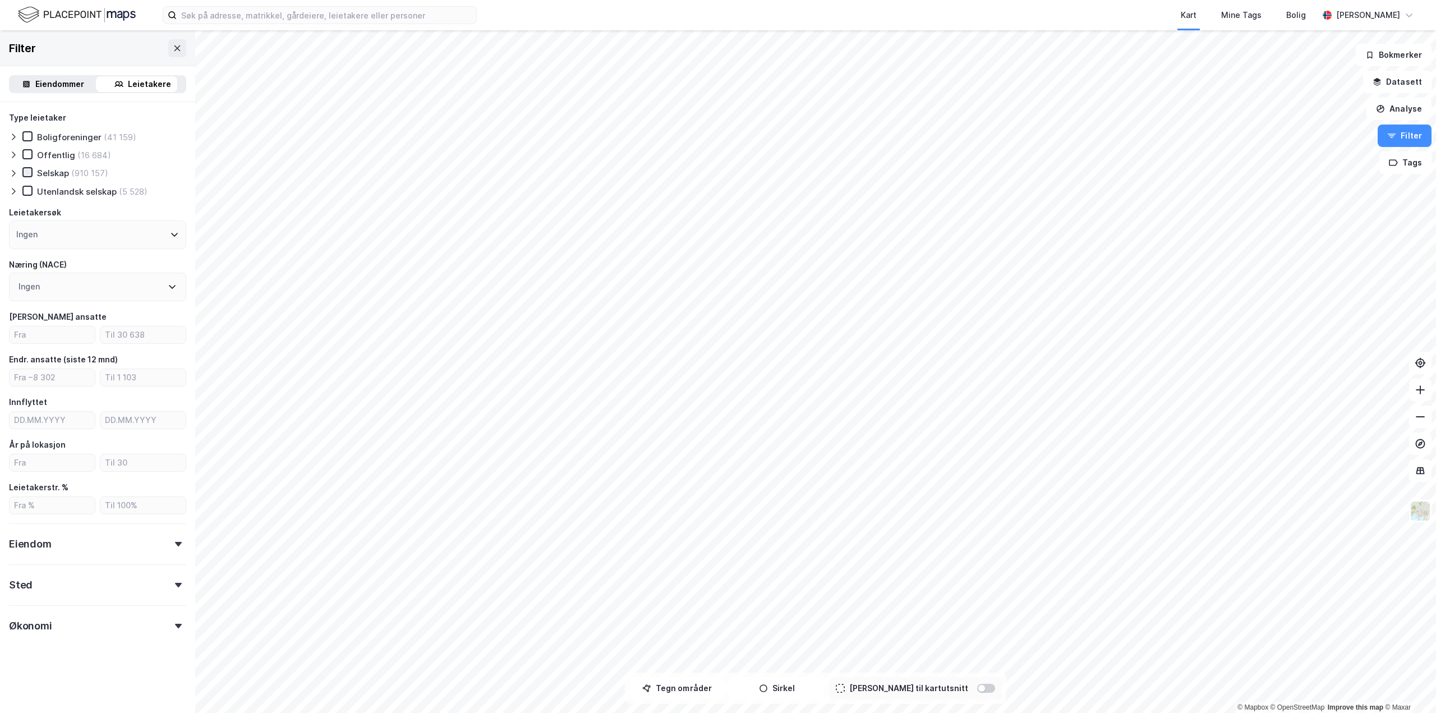
click at [27, 174] on icon at bounding box center [28, 173] width 6 height 4
click at [18, 175] on div at bounding box center [15, 172] width 13 height 11
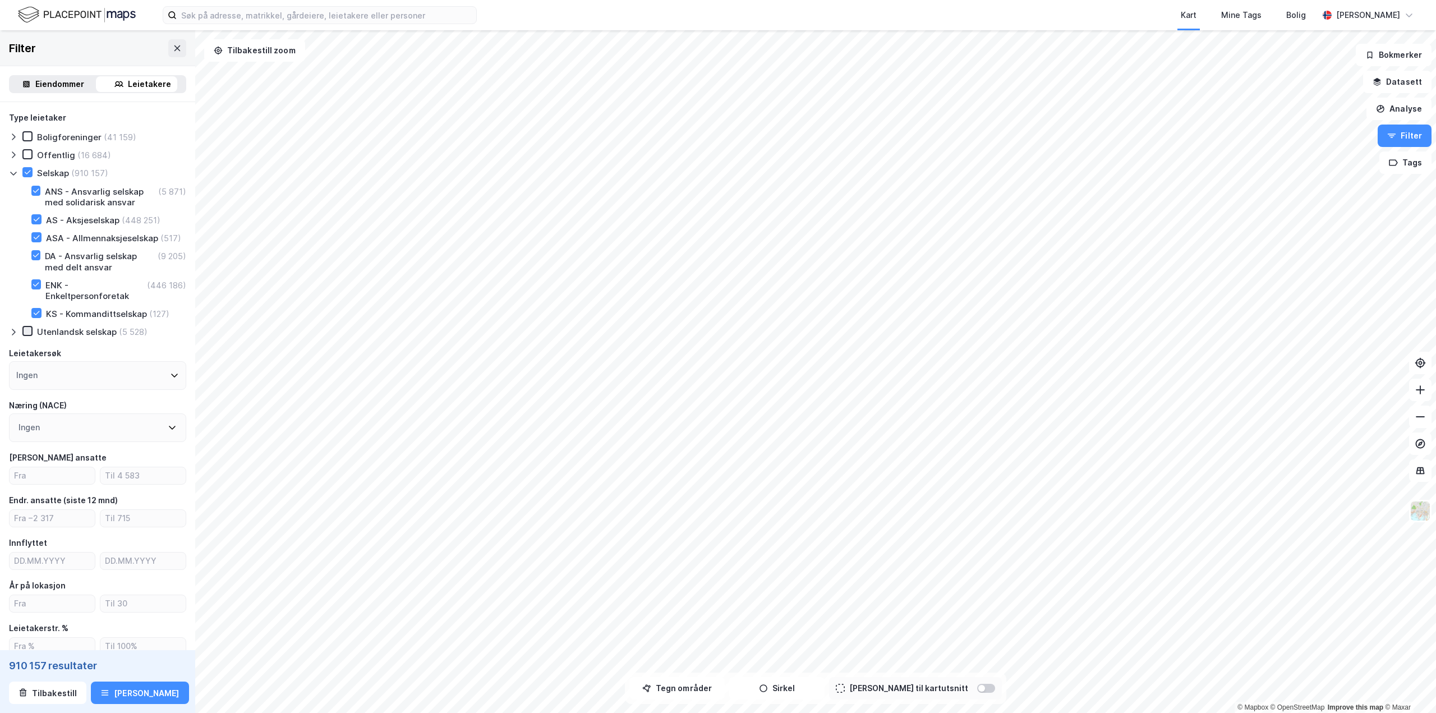
click at [26, 333] on icon at bounding box center [28, 331] width 6 height 4
click at [722, 685] on button "Tegn områder" at bounding box center [677, 688] width 95 height 22
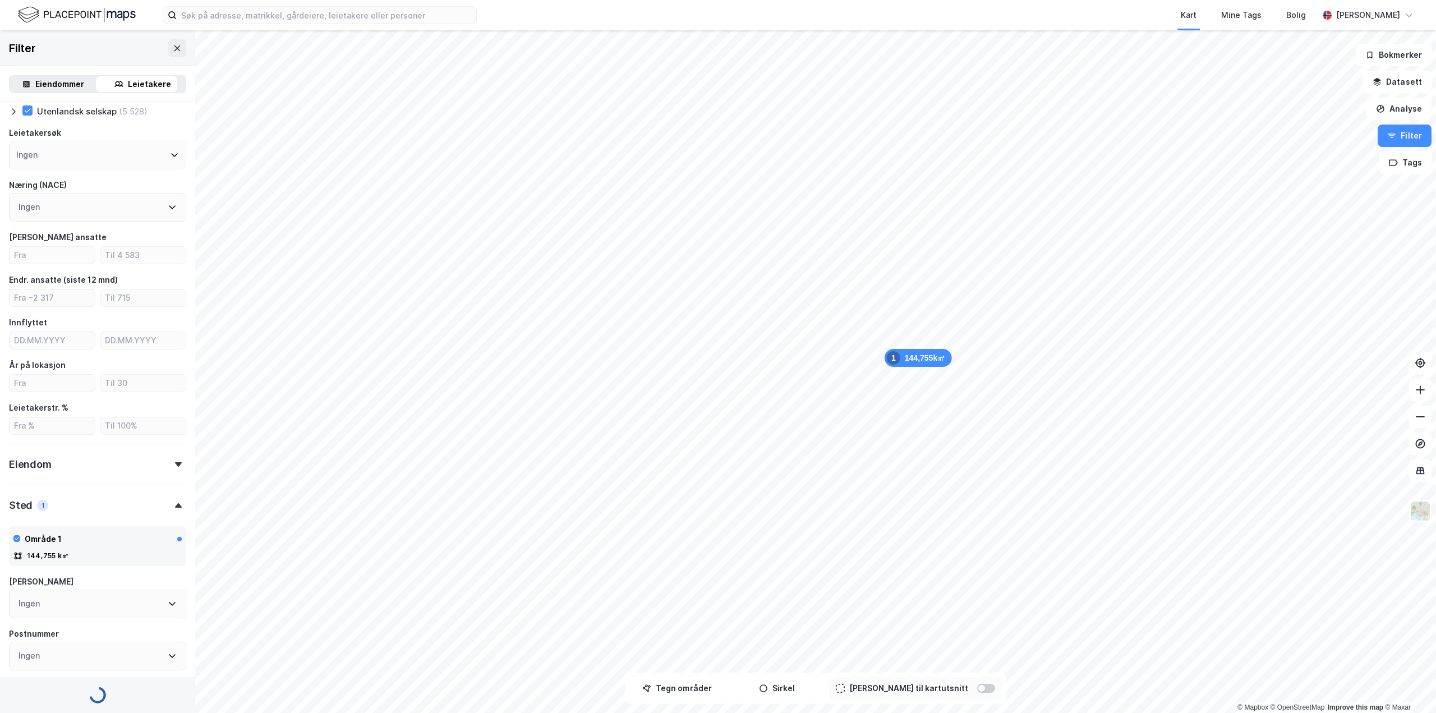
scroll to position [346, 0]
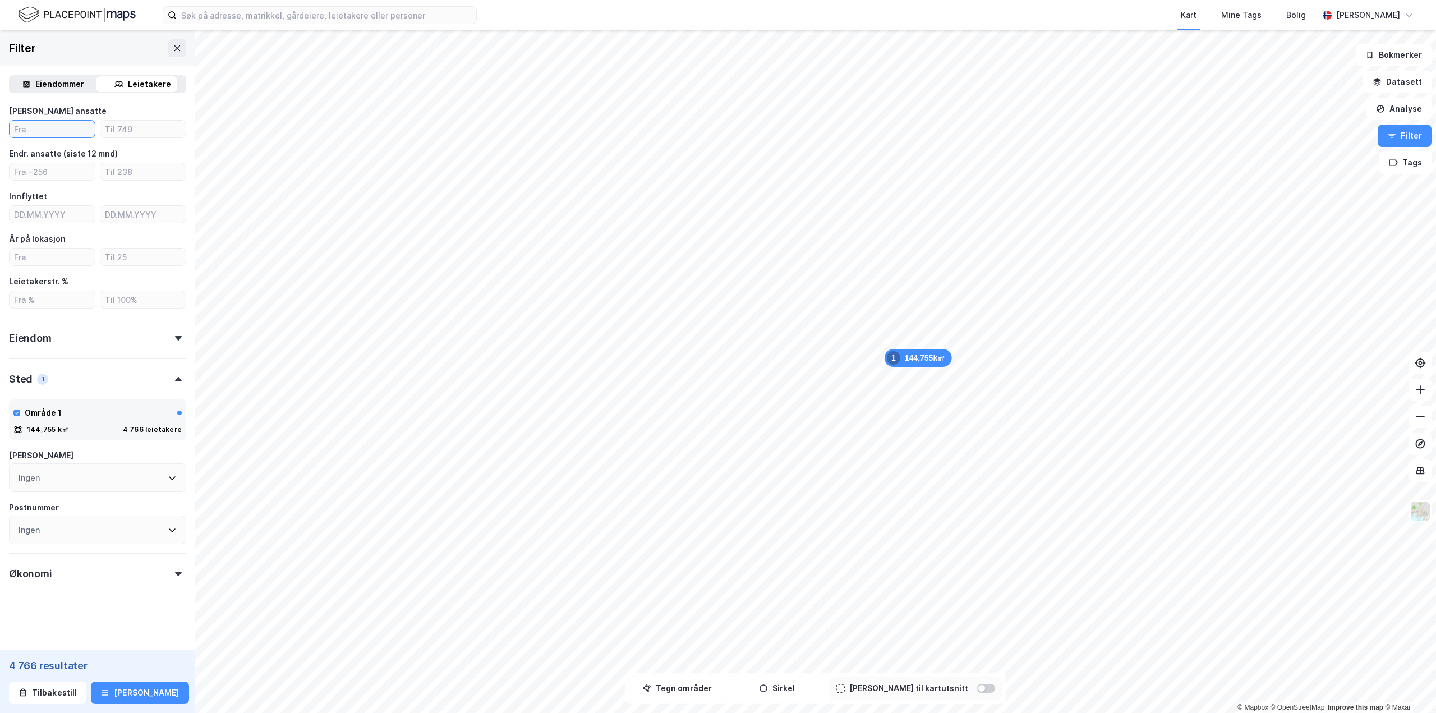
click at [45, 132] on input "number" at bounding box center [52, 129] width 85 height 17
type input "5"
click at [179, 152] on div "Type leietaker Boligforeninger Offentlig (76) Selskap (573) ANS - Ansvarlig sel…" at bounding box center [97, 209] width 195 height 884
click at [175, 575] on icon at bounding box center [178, 574] width 7 height 4
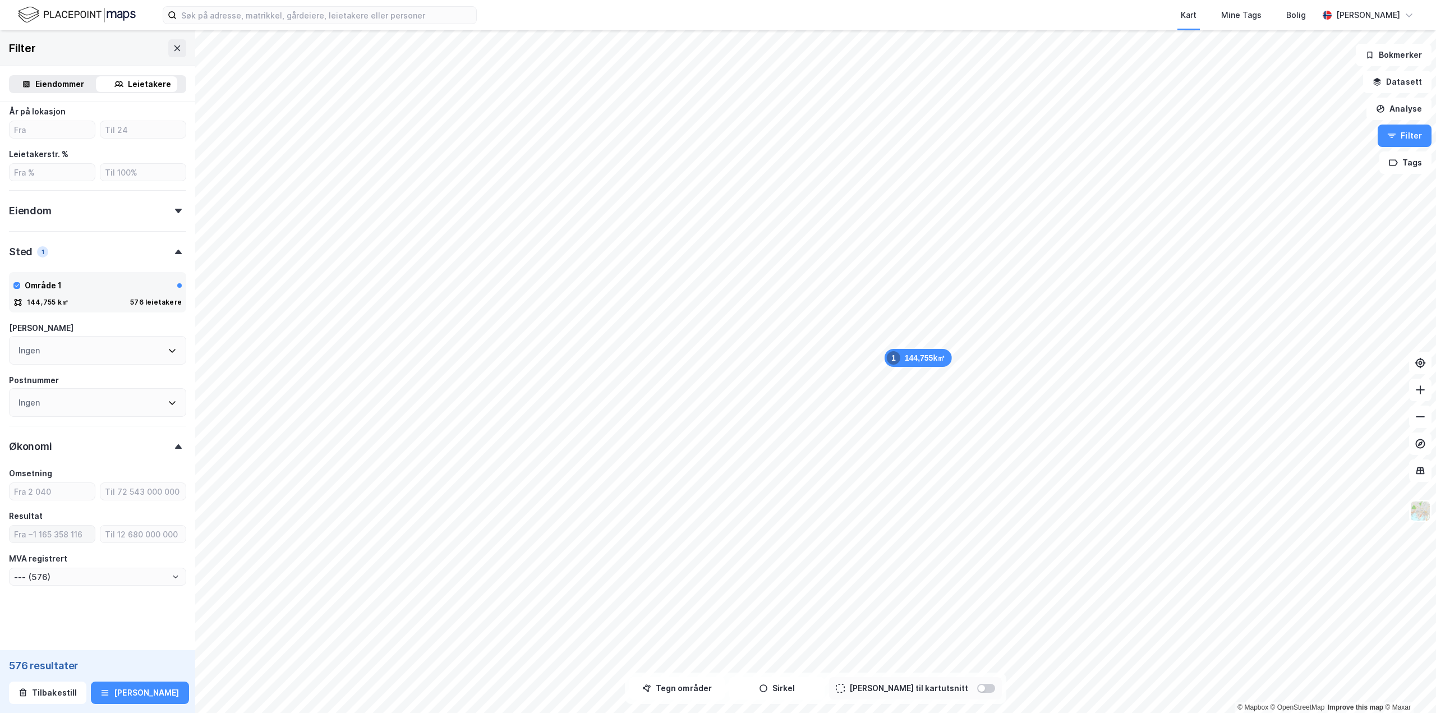
scroll to position [463, 0]
click at [29, 495] on input "number" at bounding box center [52, 491] width 85 height 17
type input "1"
type input "--- (563)"
type input "100000"
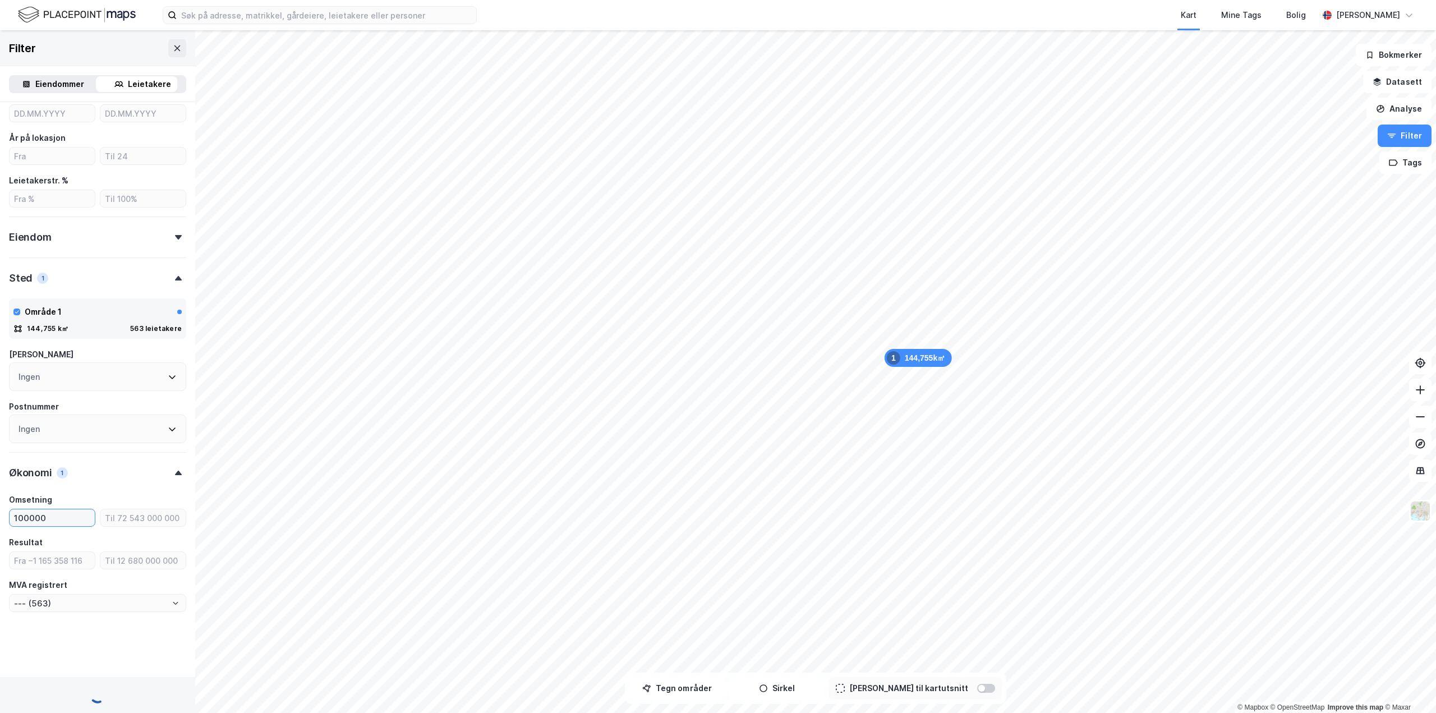
type input "--- (561)"
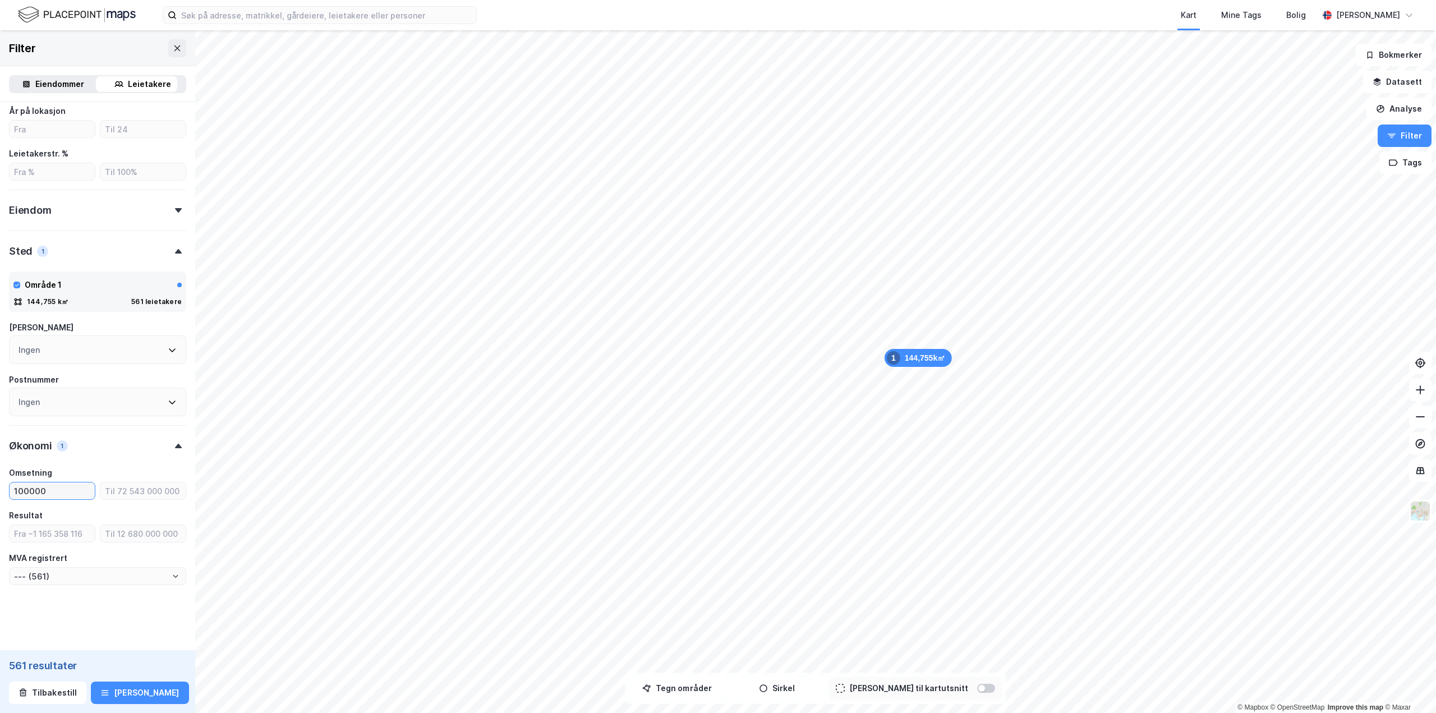
type input "1000000"
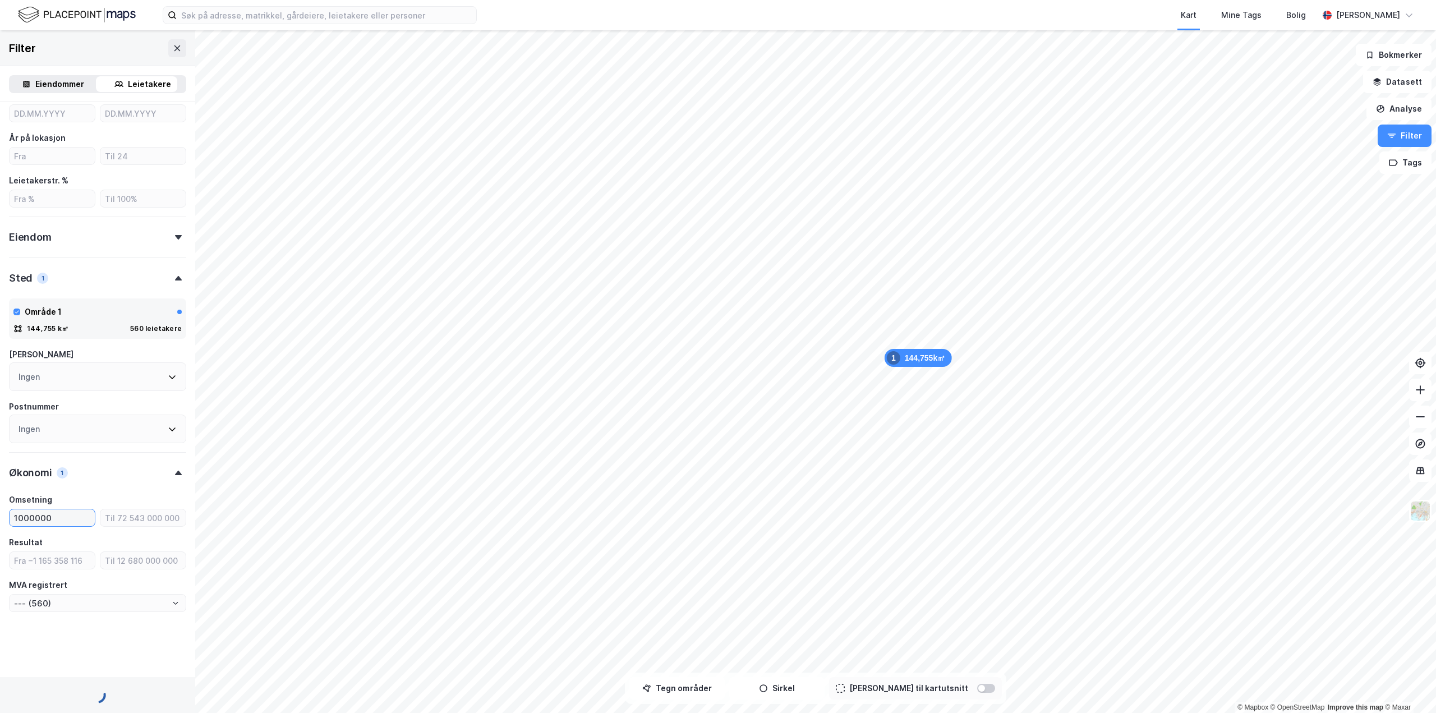
type input "--- (554)"
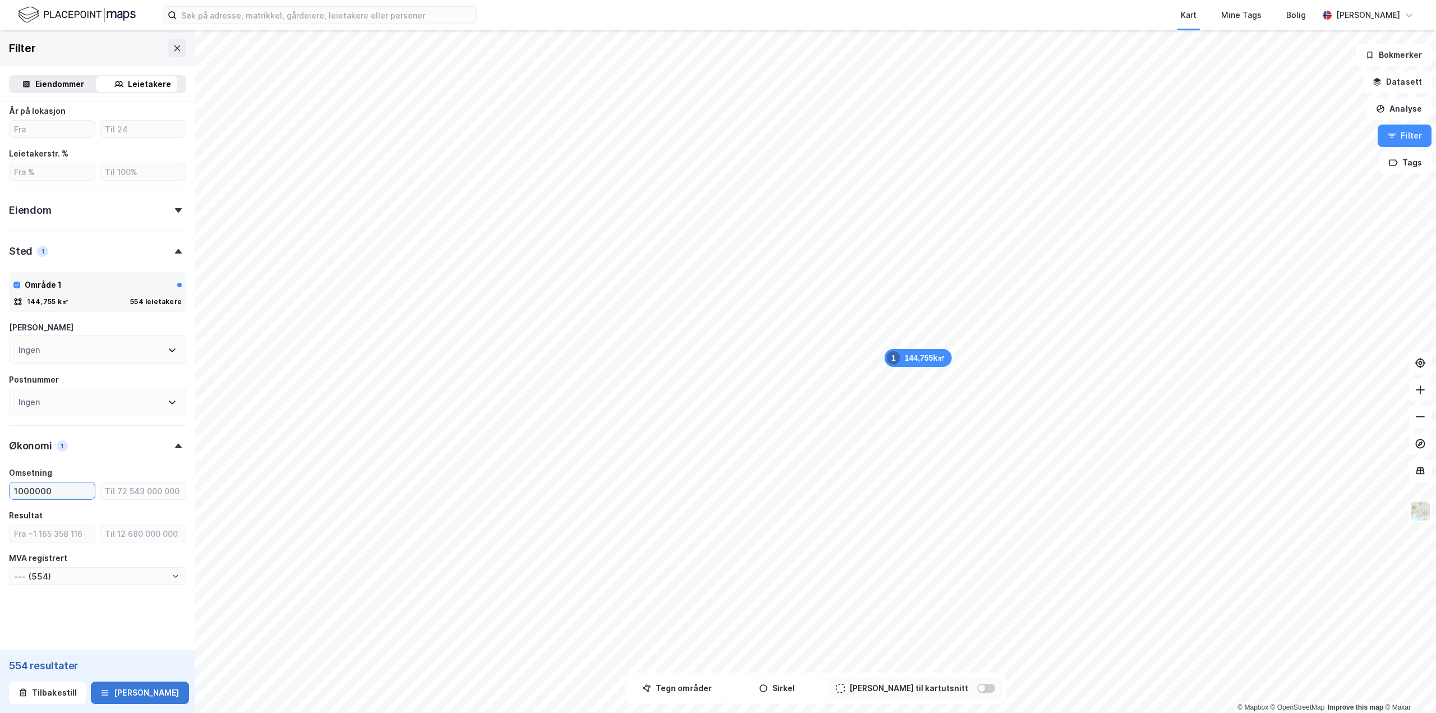
type input "1000000"
click at [134, 696] on button "[PERSON_NAME]" at bounding box center [140, 693] width 98 height 22
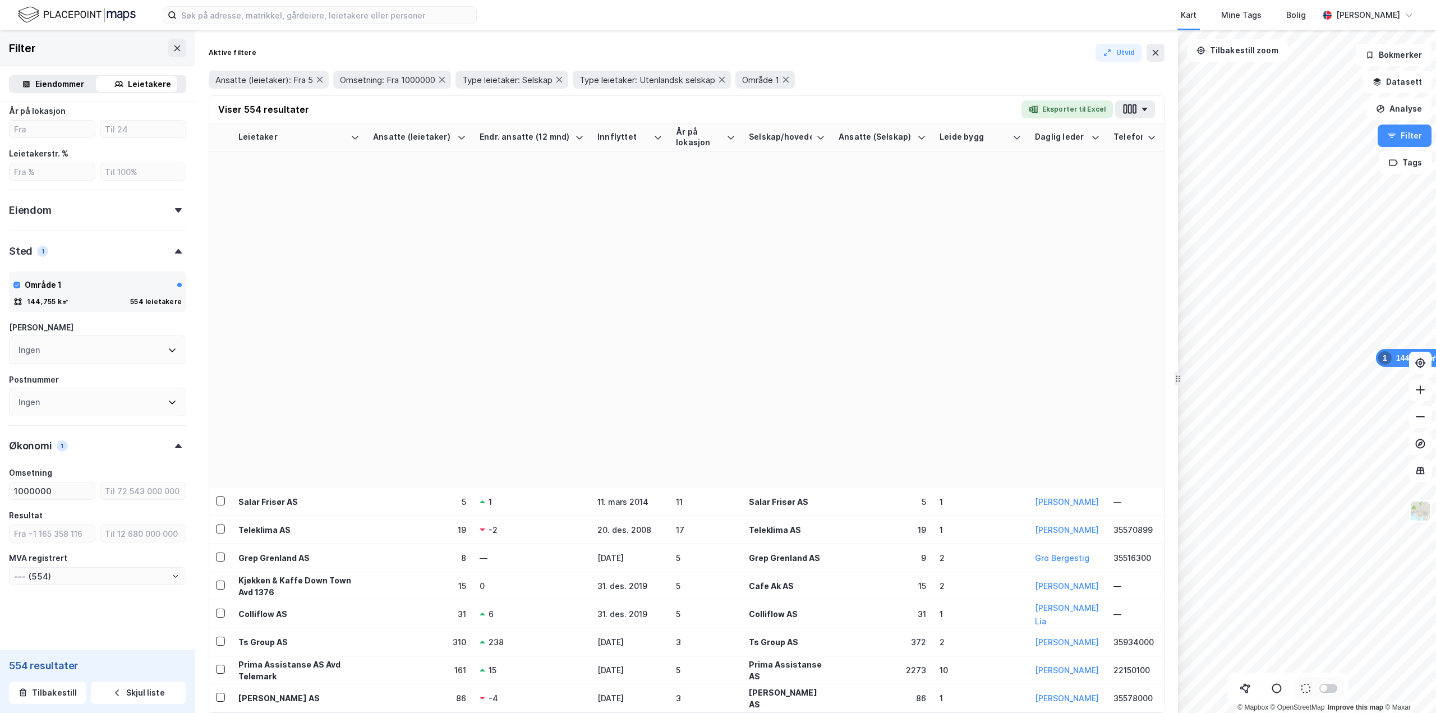
scroll to position [3311, 0]
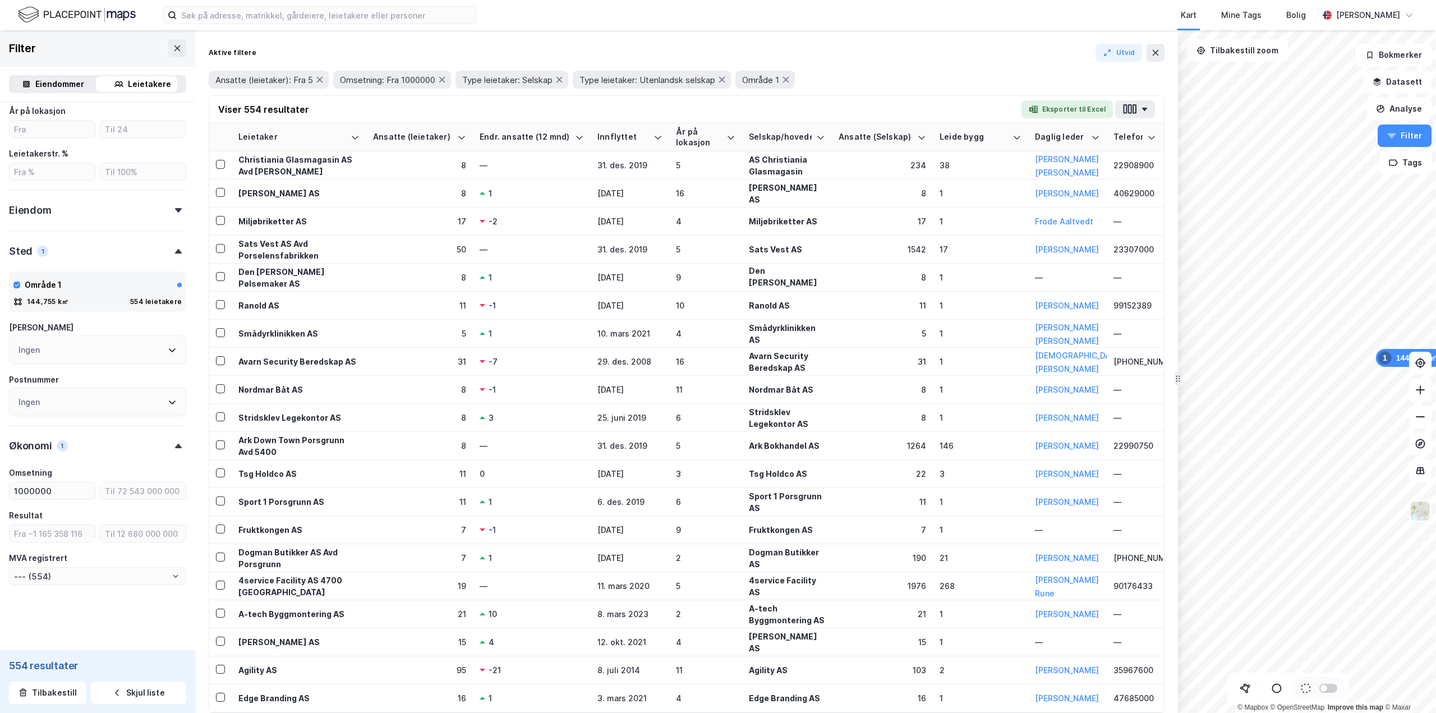
click at [60, 86] on div "Eiendommer" at bounding box center [59, 83] width 49 height 13
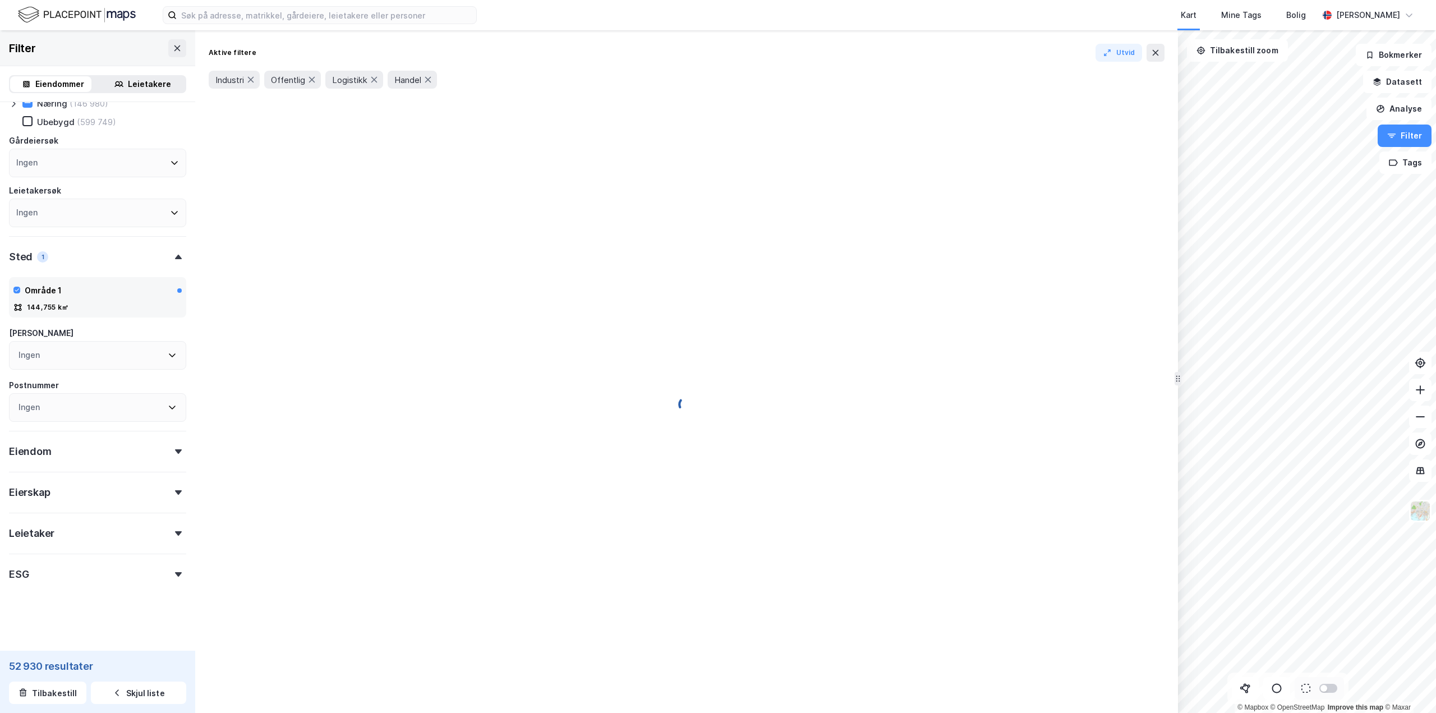
scroll to position [70, 0]
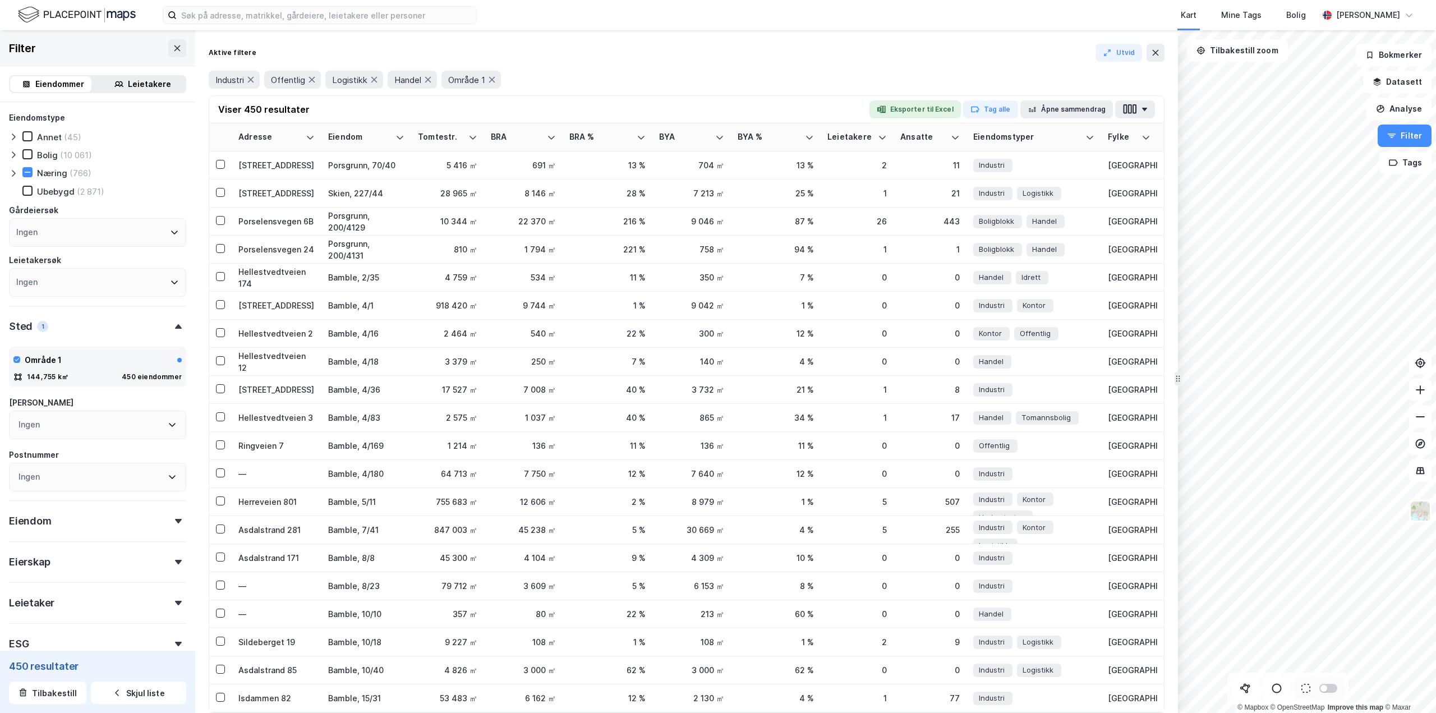
click at [13, 173] on icon at bounding box center [13, 173] width 9 height 9
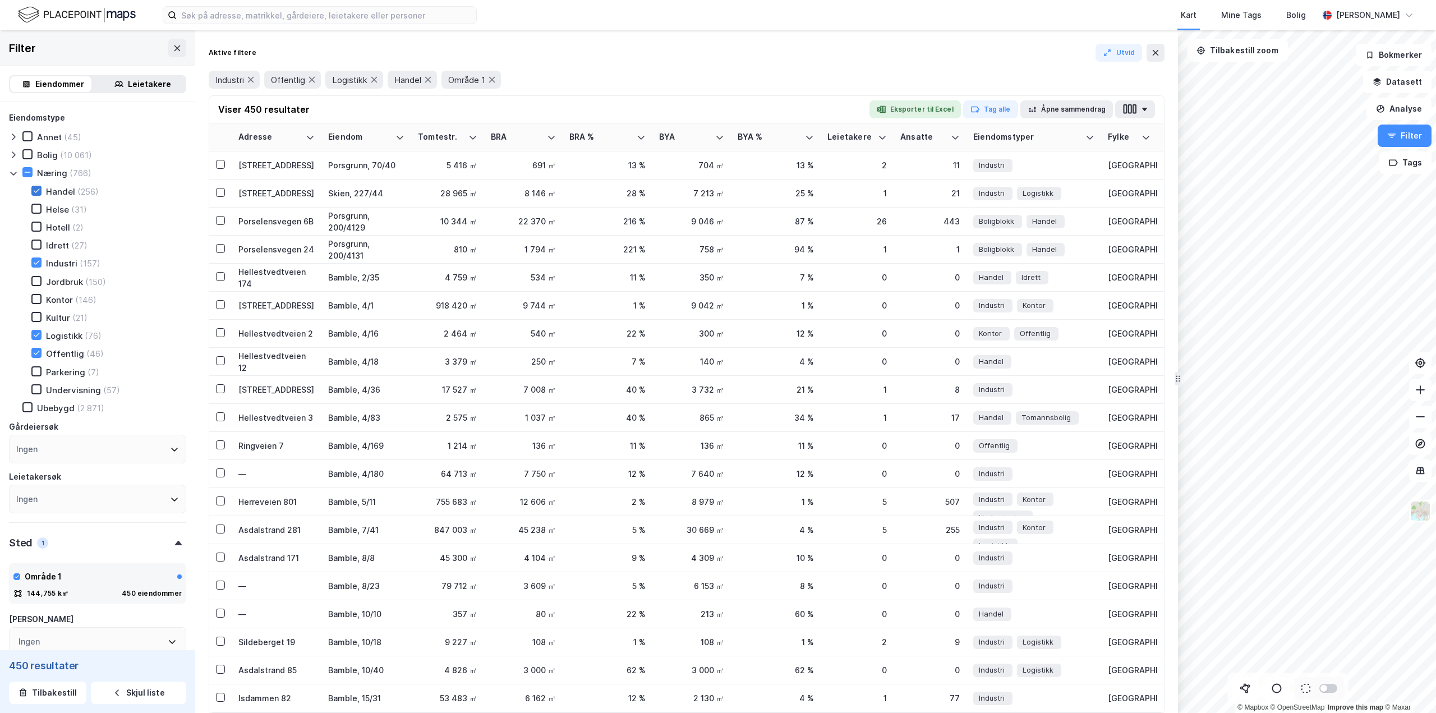
click at [37, 192] on icon at bounding box center [37, 191] width 8 height 8
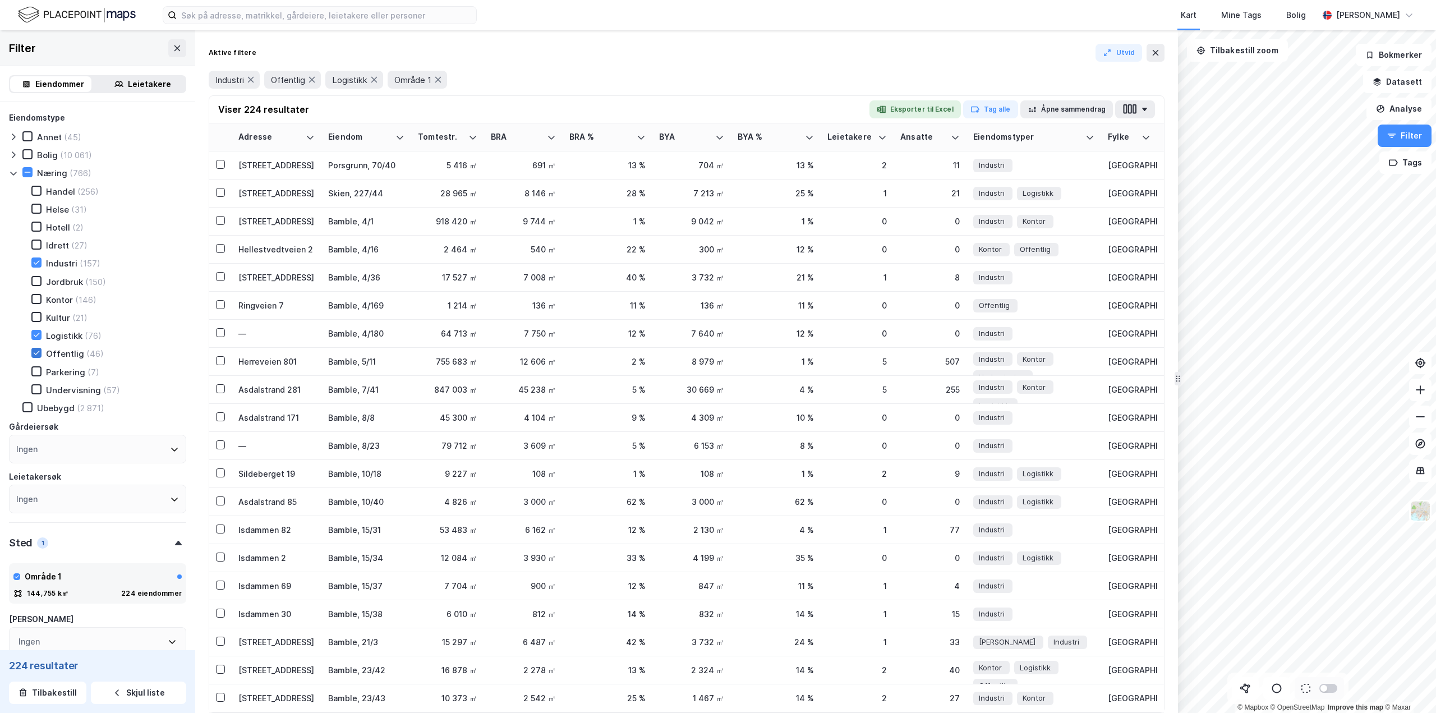
click at [35, 355] on icon at bounding box center [37, 353] width 8 height 8
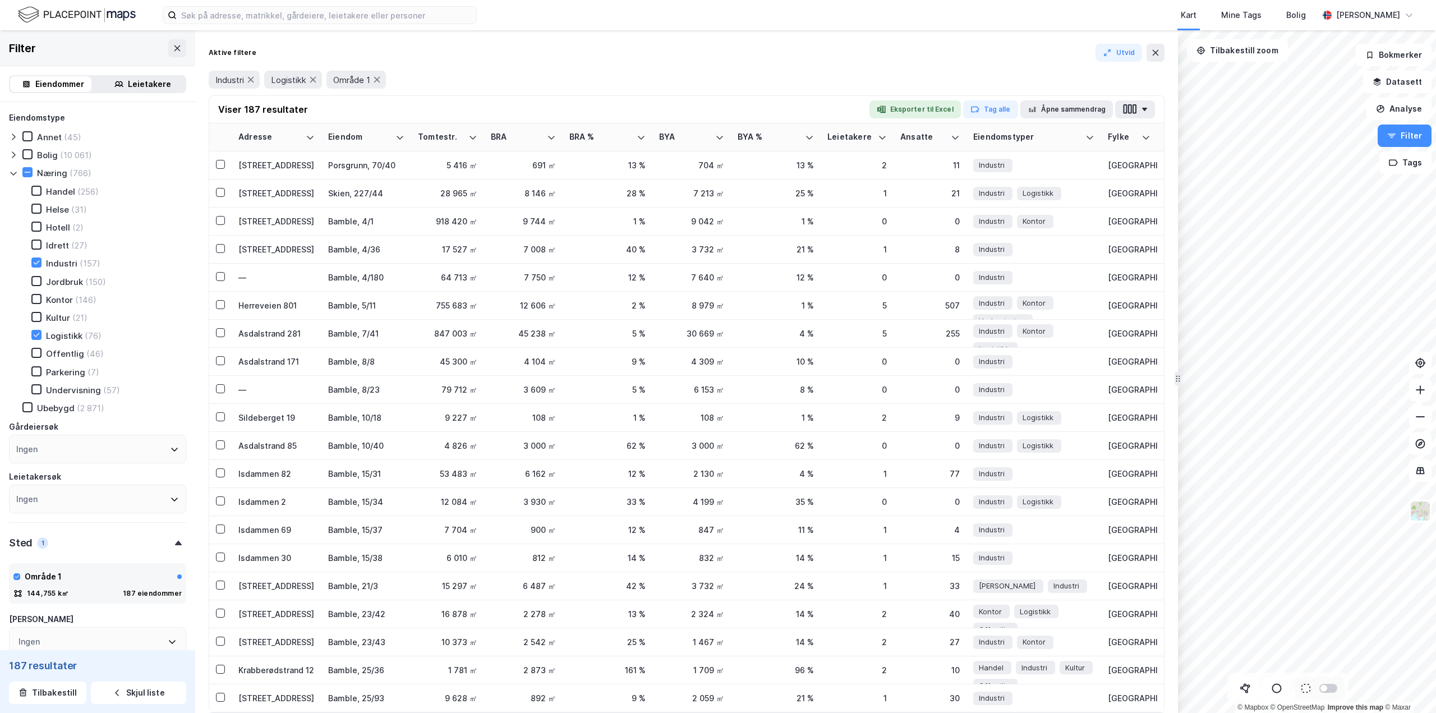
click at [143, 85] on div "Leietakere" at bounding box center [149, 83] width 43 height 13
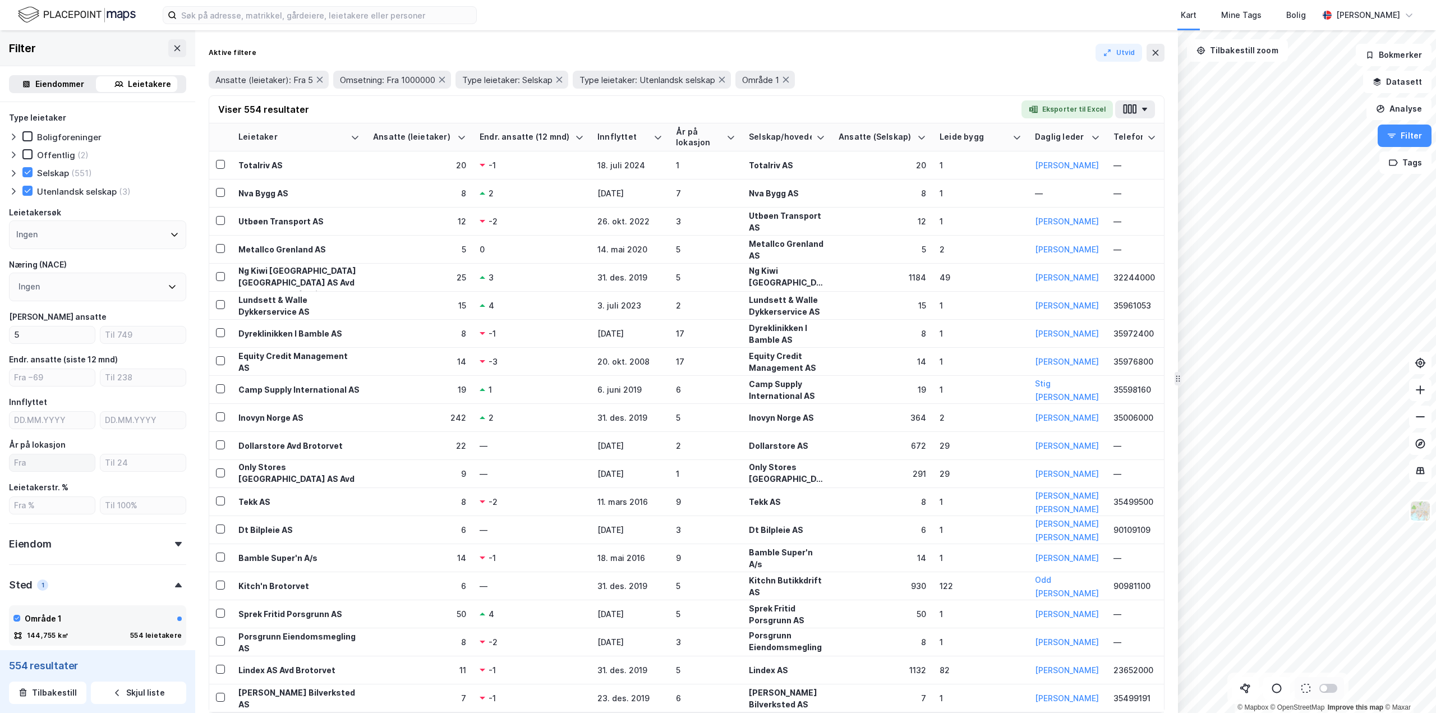
scroll to position [56, 0]
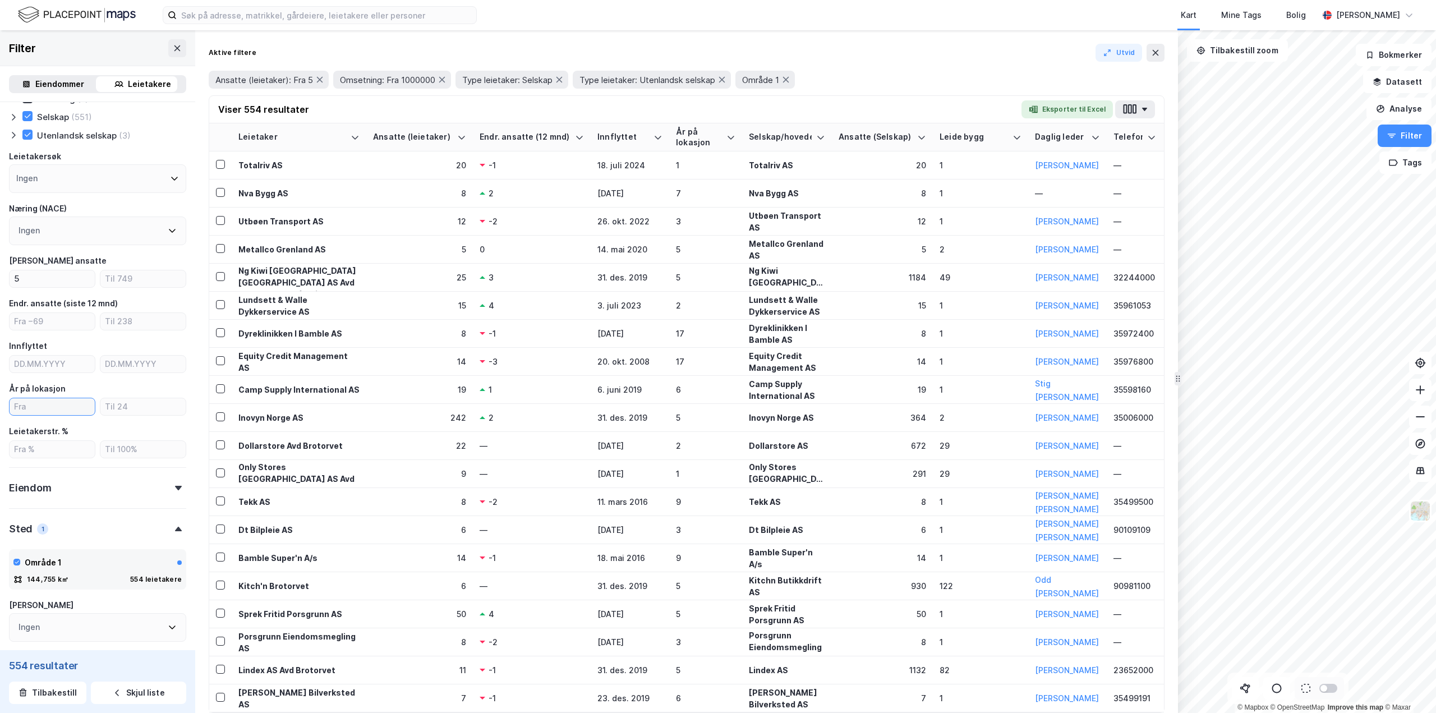
click at [52, 407] on input "number" at bounding box center [52, 406] width 85 height 17
type input "3"
type input "--- (464)"
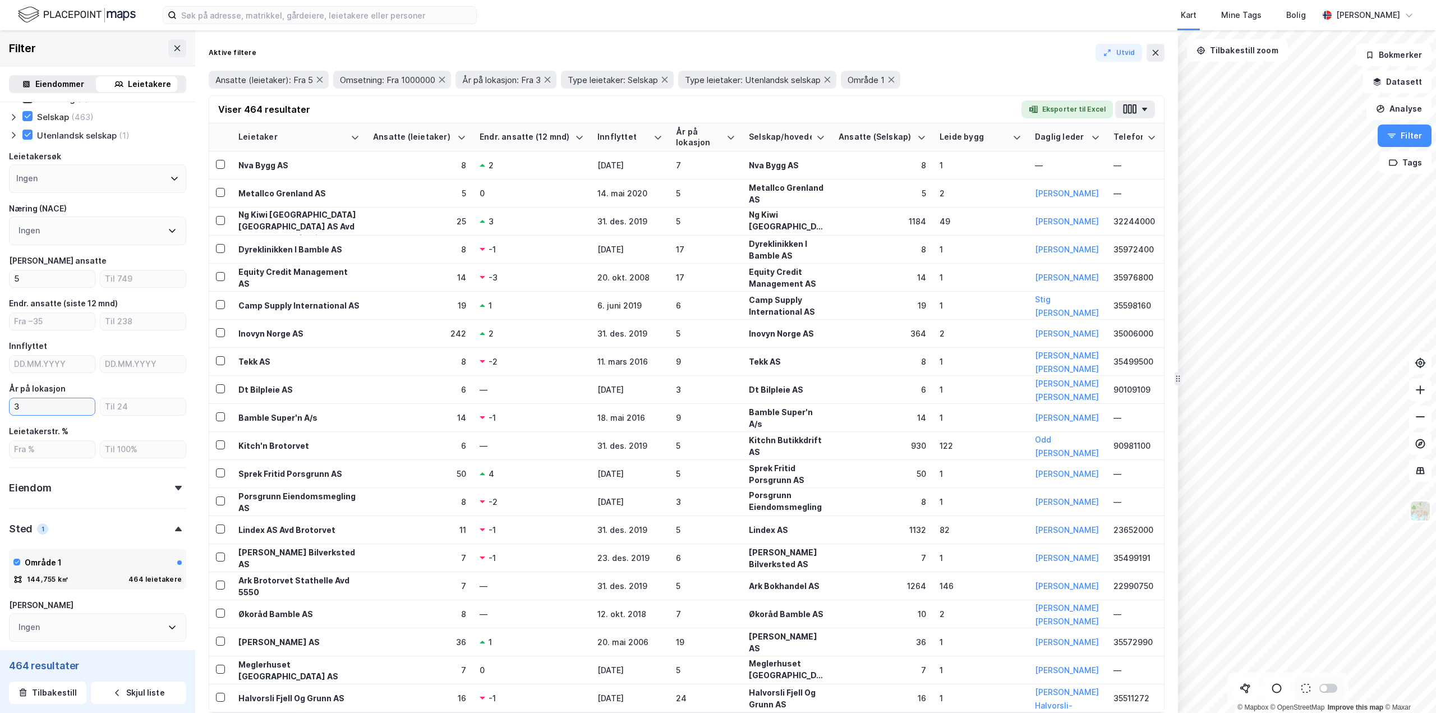
type input "3"
click at [183, 424] on div "Type leietaker Boligforeninger Offentlig (2) Selskap (463) Utenlandsk selskap (…" at bounding box center [97, 487] width 195 height 882
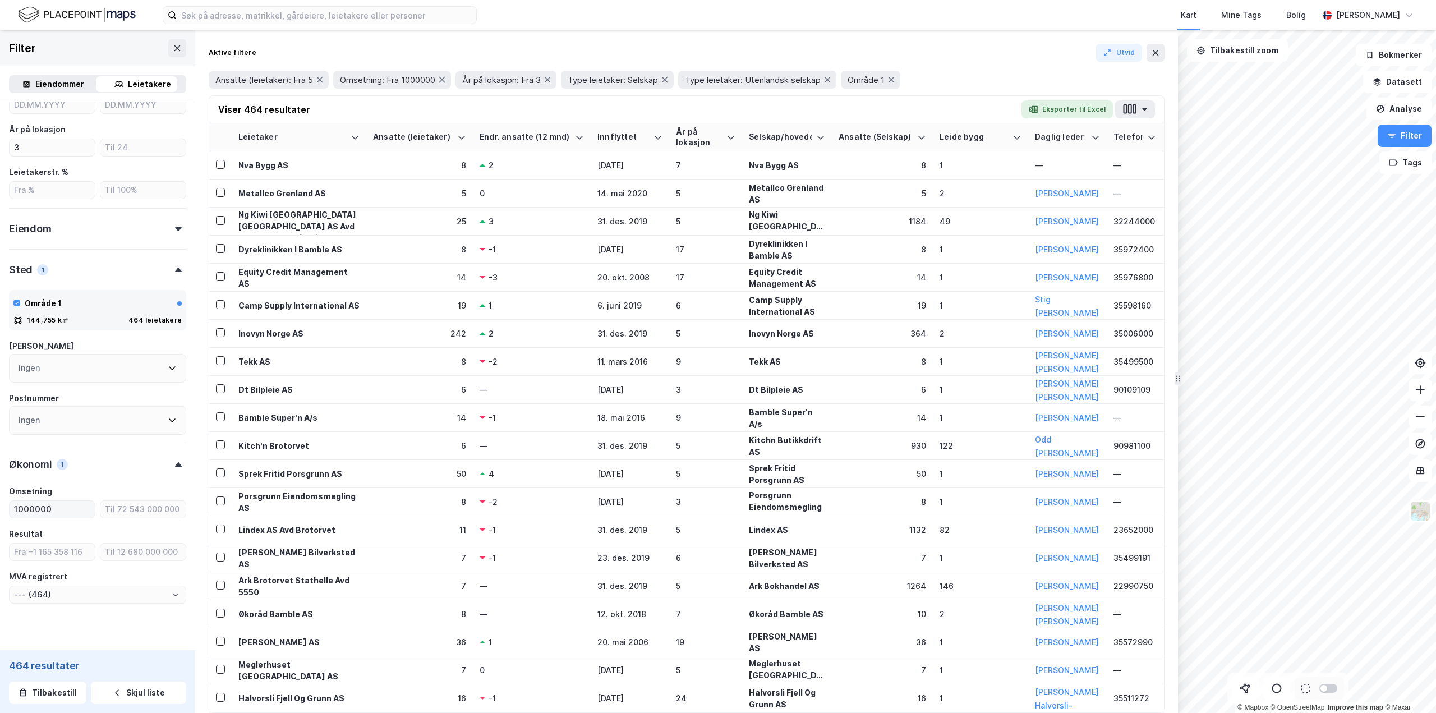
scroll to position [334, 0]
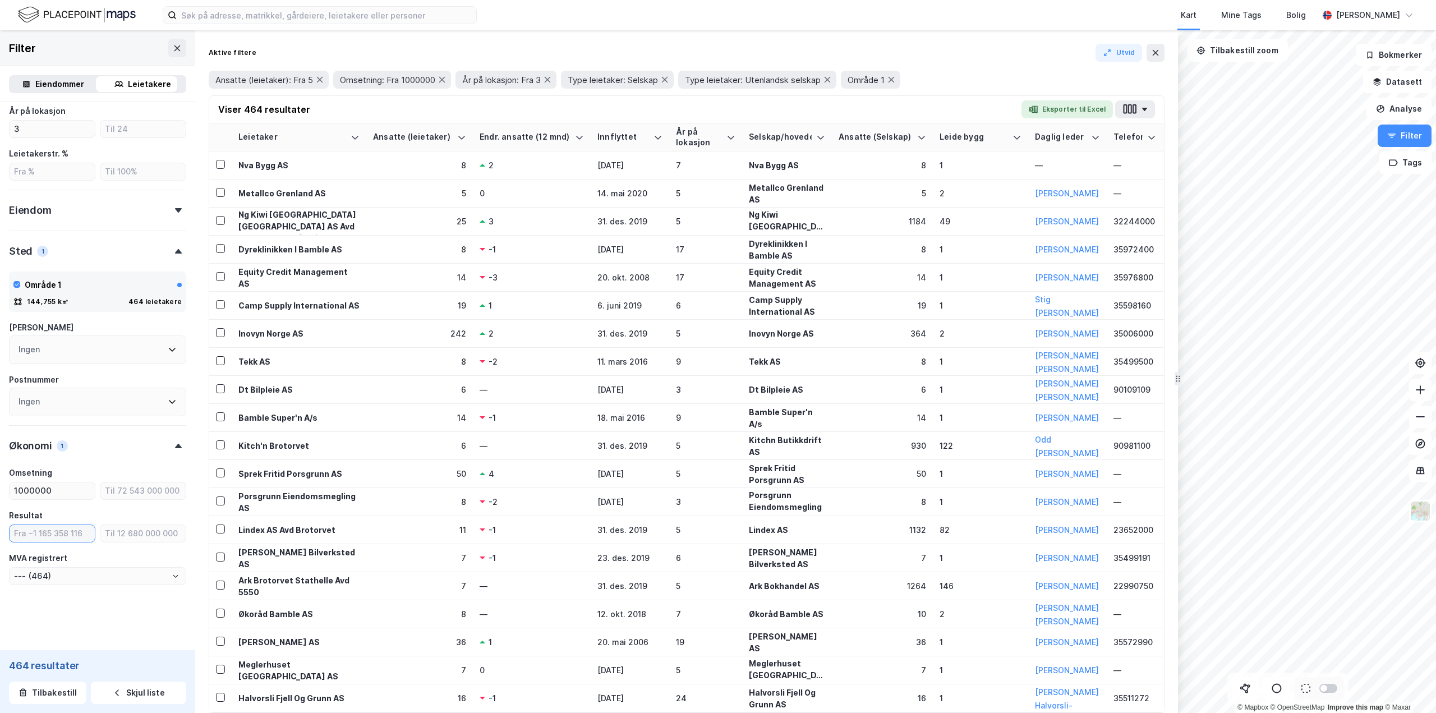
click at [66, 538] on input "number" at bounding box center [52, 533] width 85 height 17
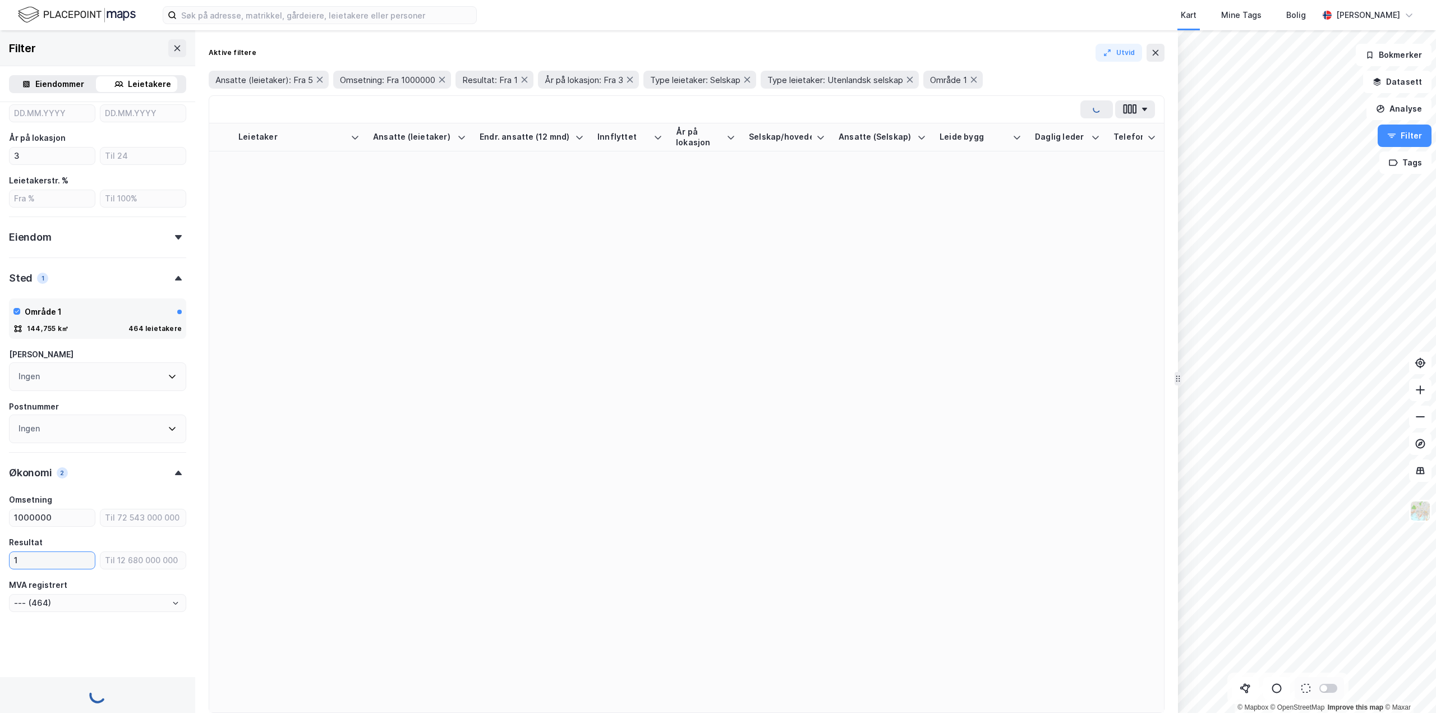
type input "10"
type input "--- (341)"
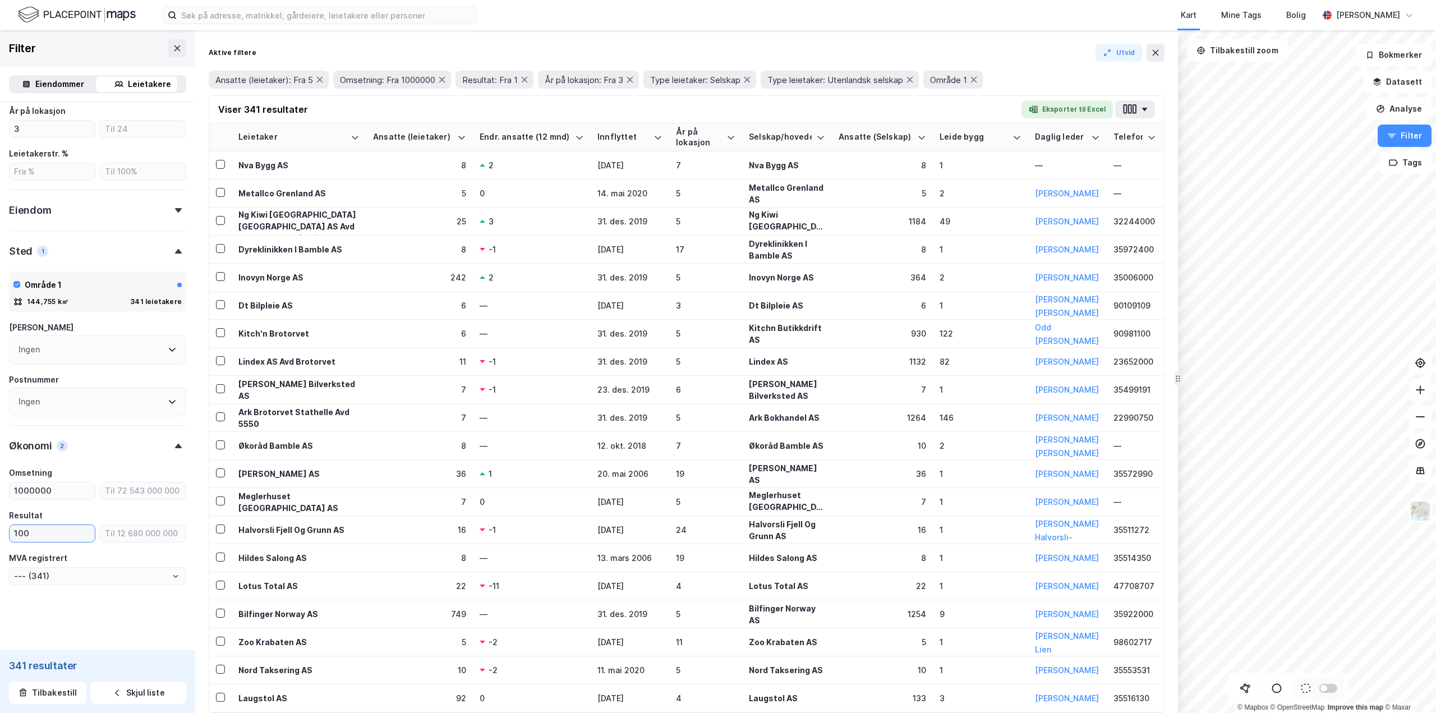
scroll to position [334, 0]
type input "100000"
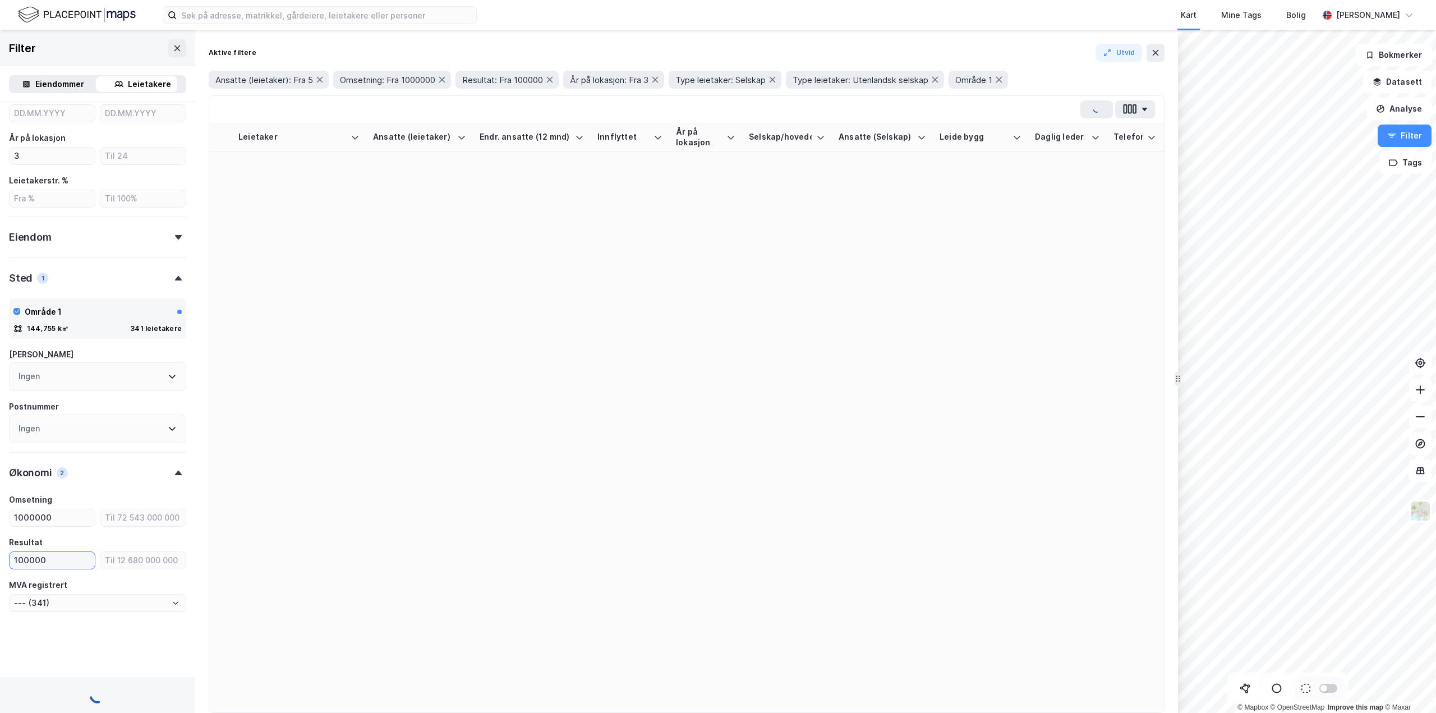
scroll to position [334, 0]
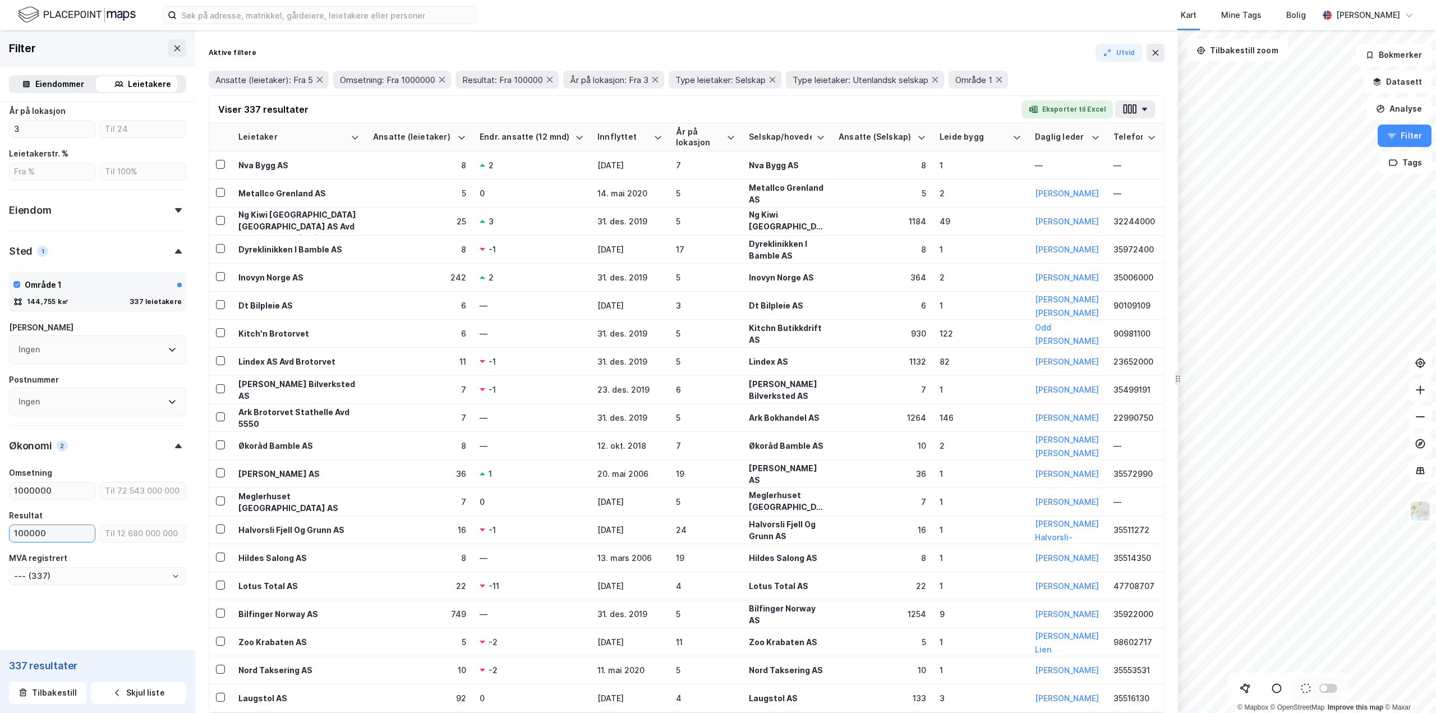
type input "--- (321)"
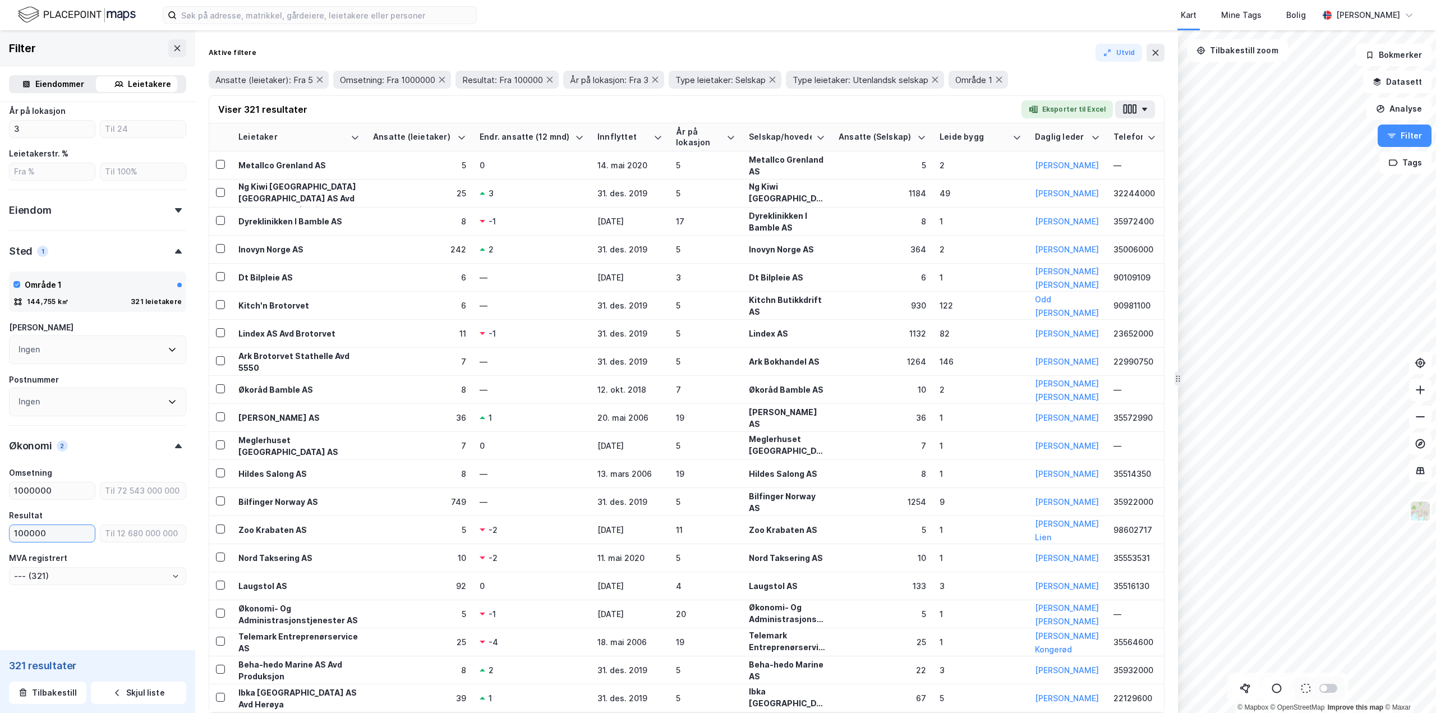
type input "1000000"
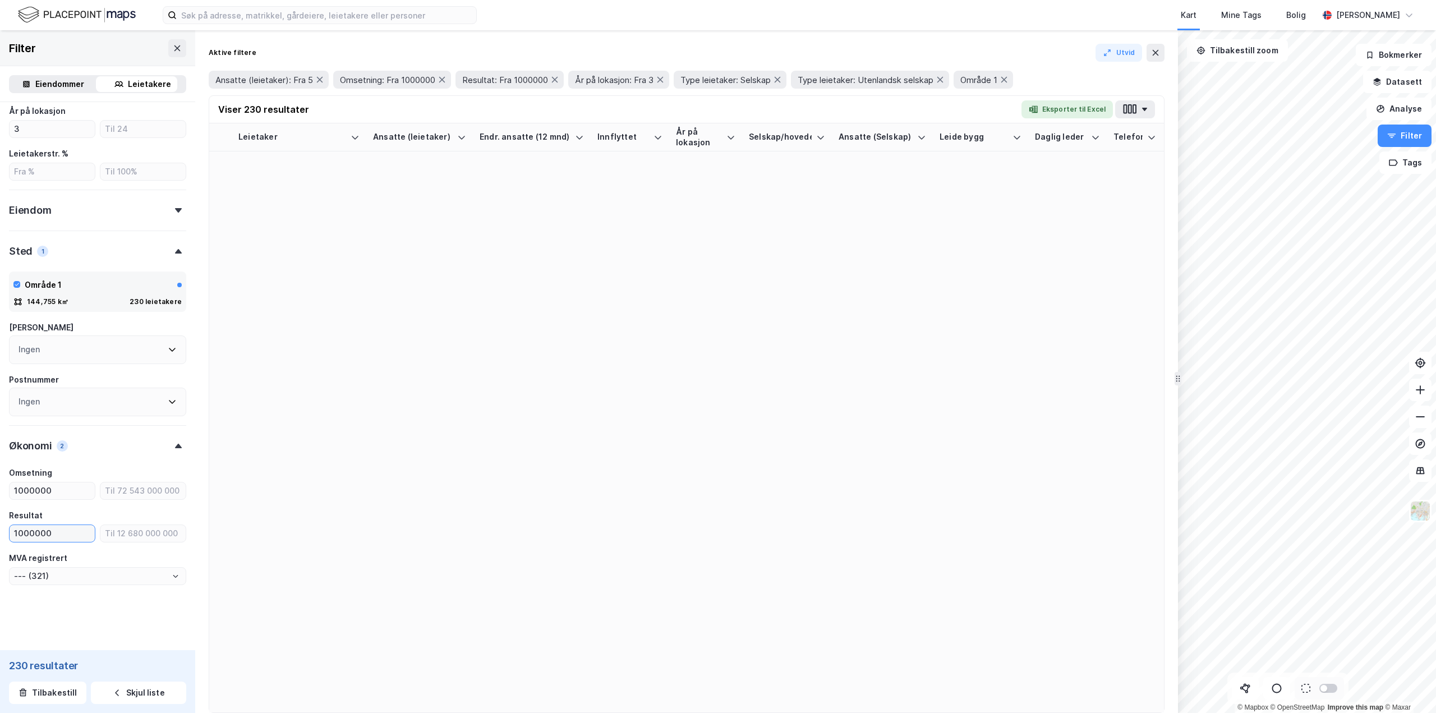
type input "--- (230)"
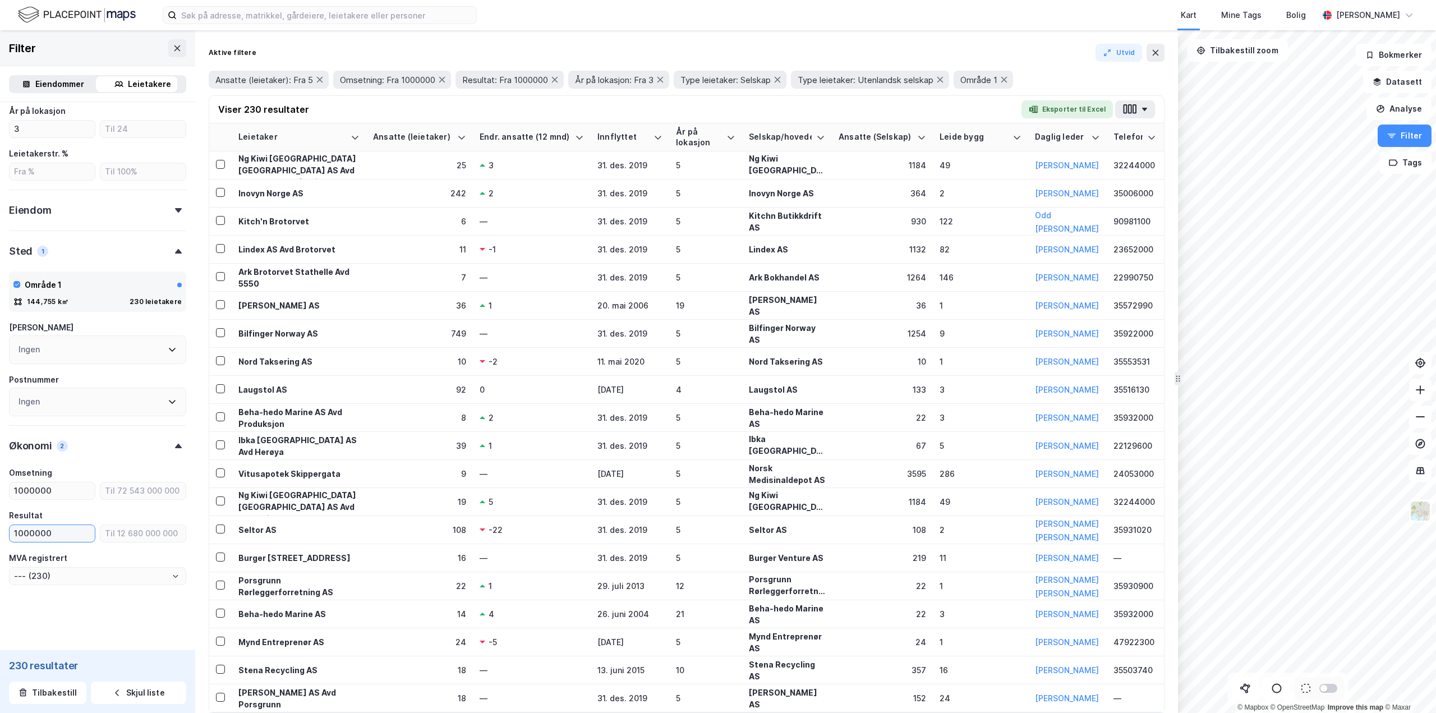
type input "1000000"
click at [1096, 114] on button "Eksporter til Excel" at bounding box center [1067, 109] width 91 height 18
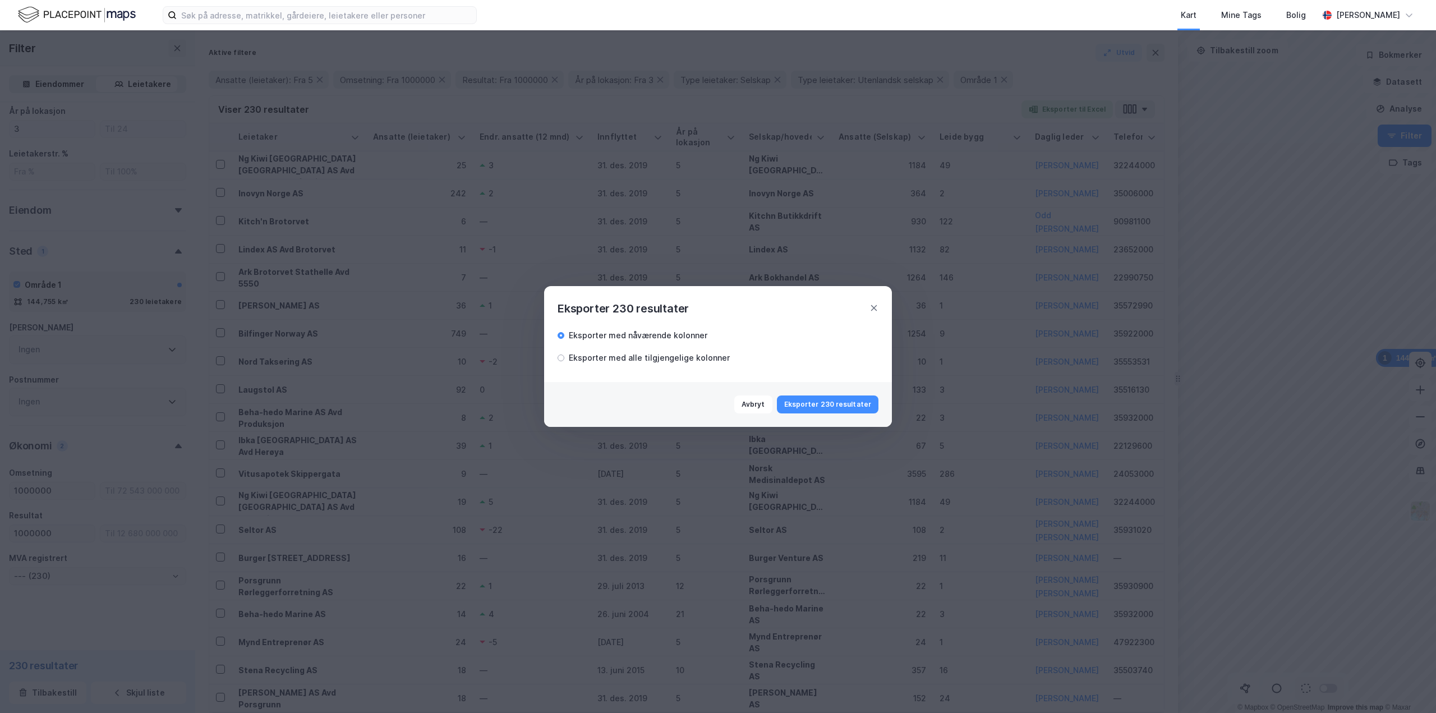
click at [629, 356] on div "Eksporter med alle tilgjengelige kolonner" at bounding box center [649, 357] width 161 height 13
click at [831, 404] on button "Eksporter 230 resultater" at bounding box center [828, 405] width 102 height 18
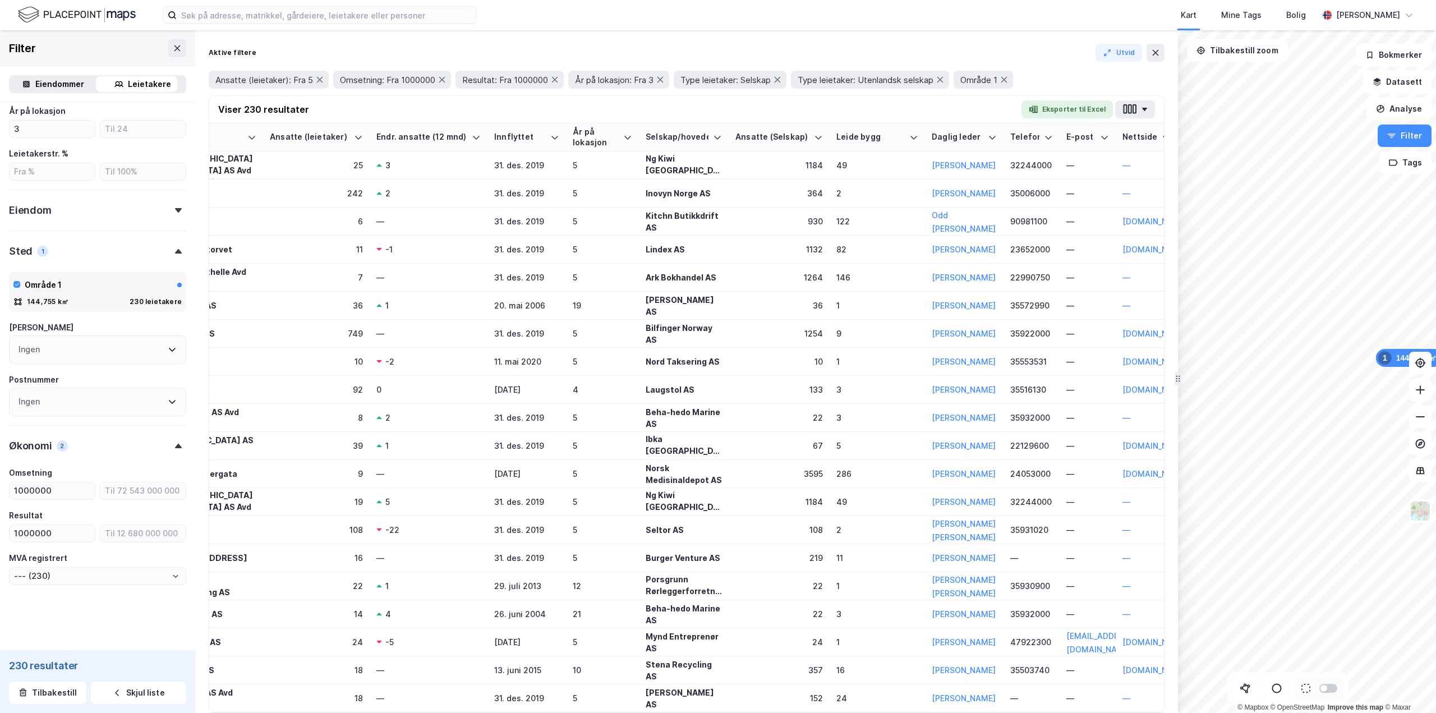
scroll to position [0, 0]
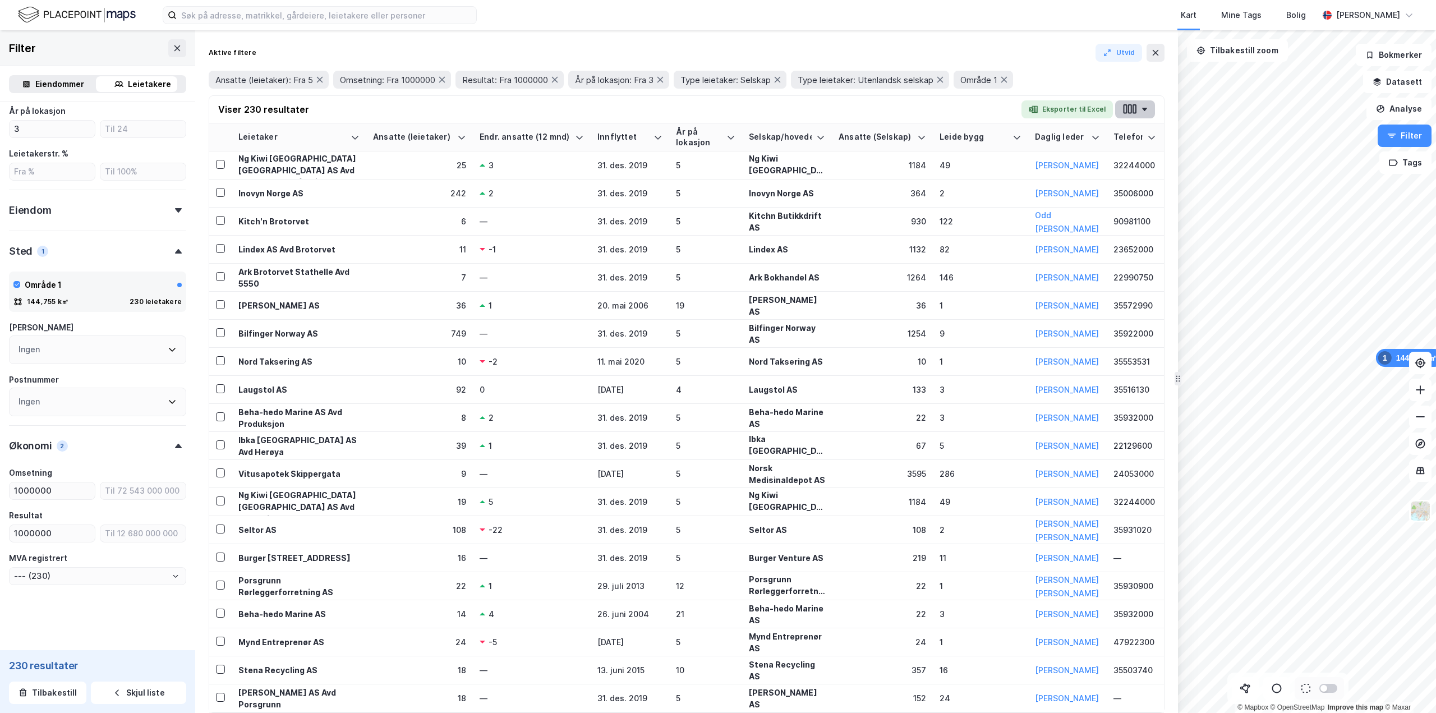
click at [1149, 104] on button "button" at bounding box center [1136, 109] width 40 height 18
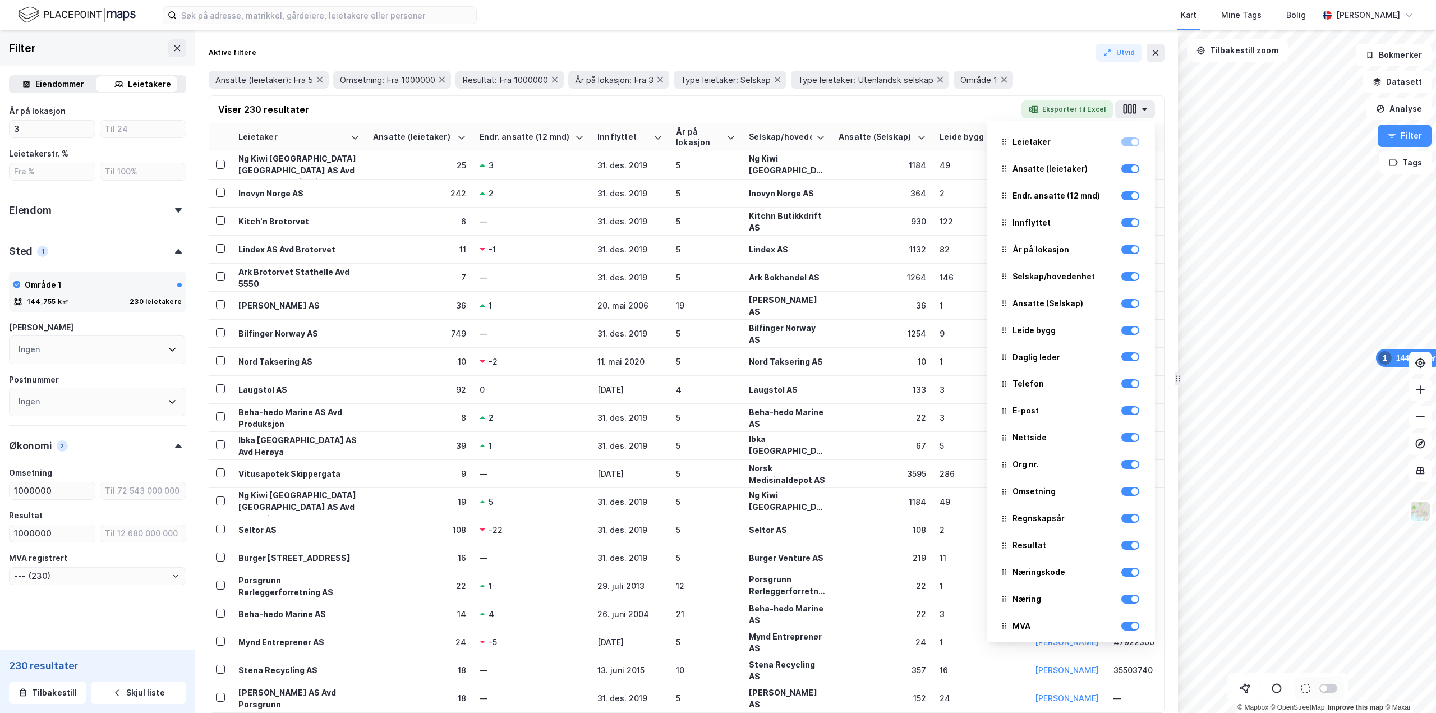
click at [1162, 114] on div "Viser 230 resultater Eksporter til Excel Leietaker Ansatte (leietaker) Endr. an…" at bounding box center [686, 109] width 955 height 27
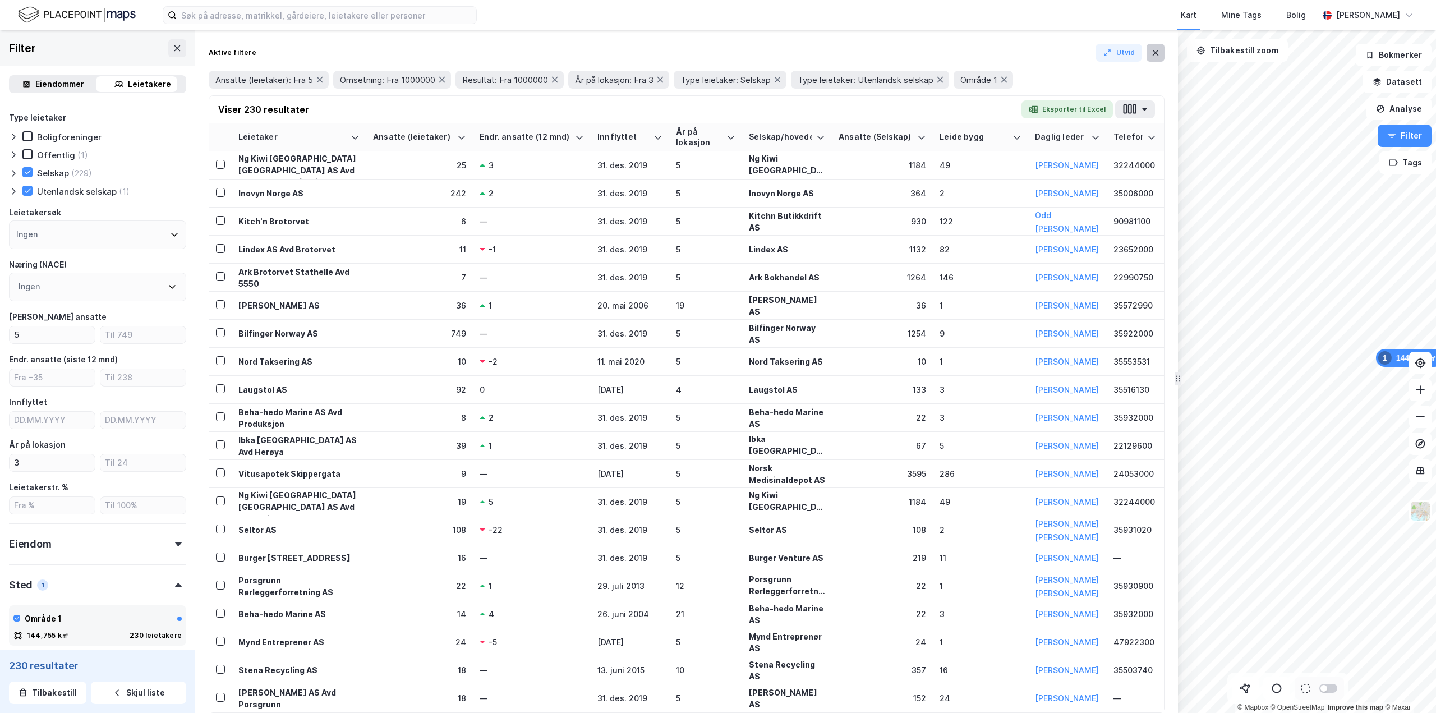
click at [1160, 55] on button at bounding box center [1156, 53] width 18 height 18
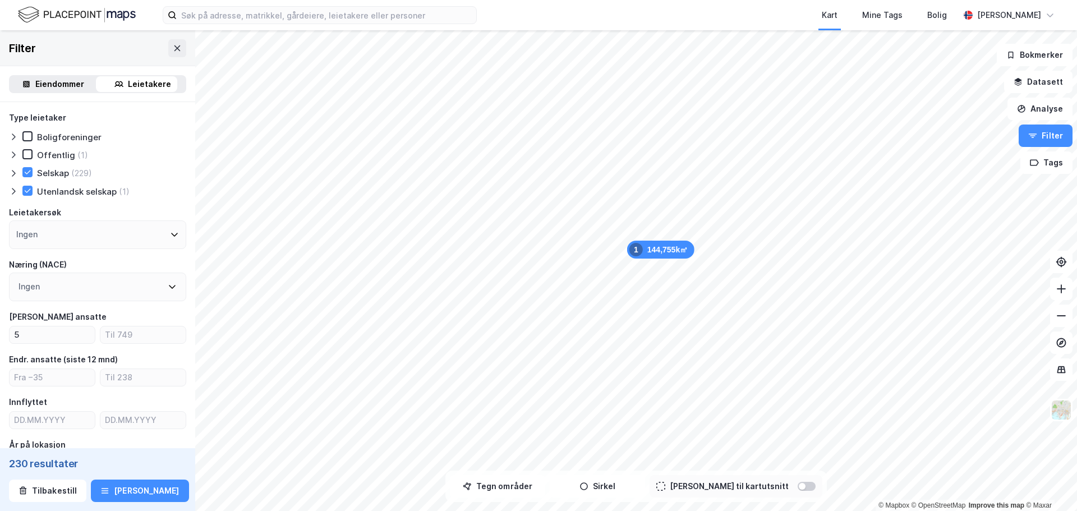
click at [11, 172] on icon at bounding box center [13, 173] width 9 height 9
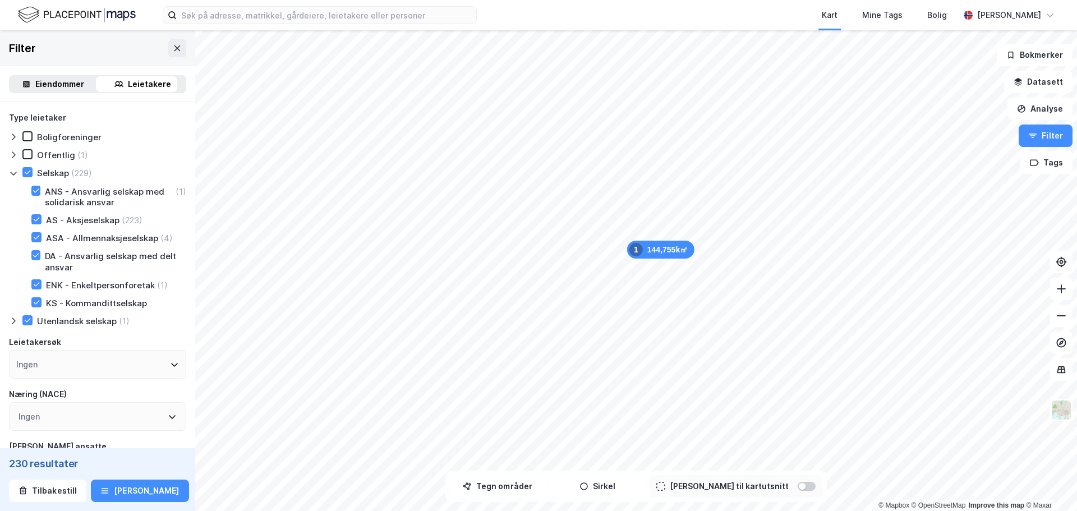
click at [16, 320] on icon at bounding box center [13, 320] width 9 height 9
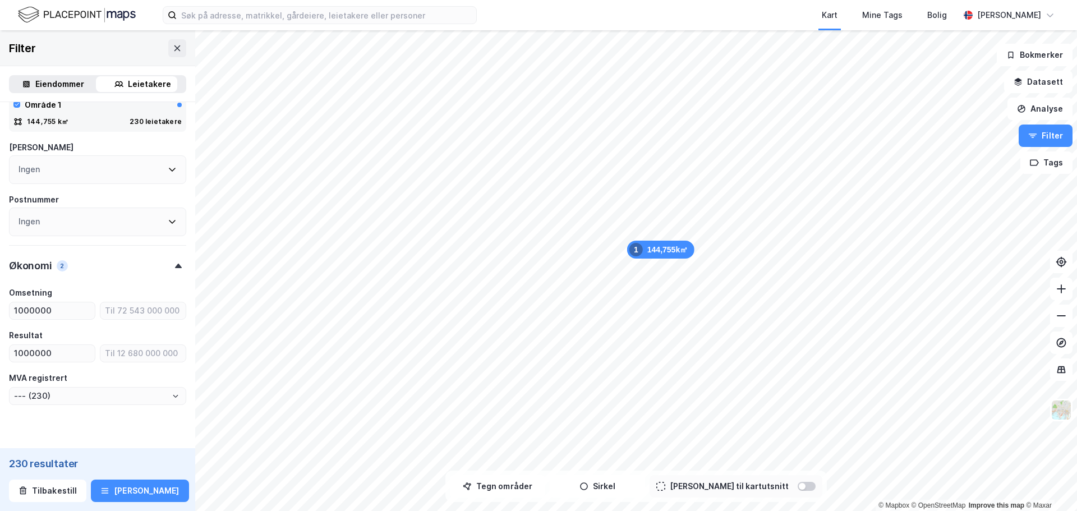
scroll to position [673, 0]
click at [71, 81] on div "Eiendommer" at bounding box center [59, 83] width 49 height 13
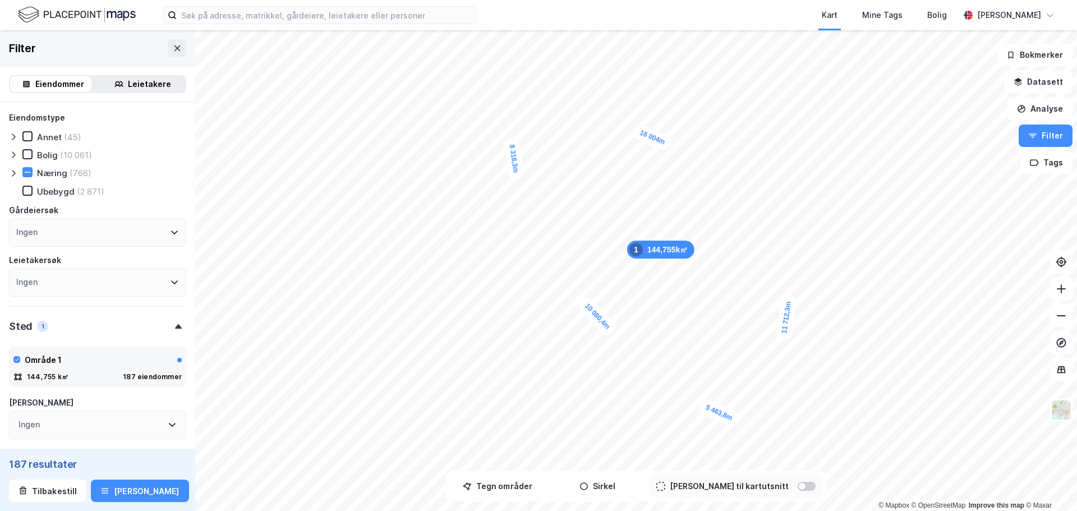
click at [13, 171] on icon at bounding box center [13, 173] width 3 height 7
